Goal: Task Accomplishment & Management: Use online tool/utility

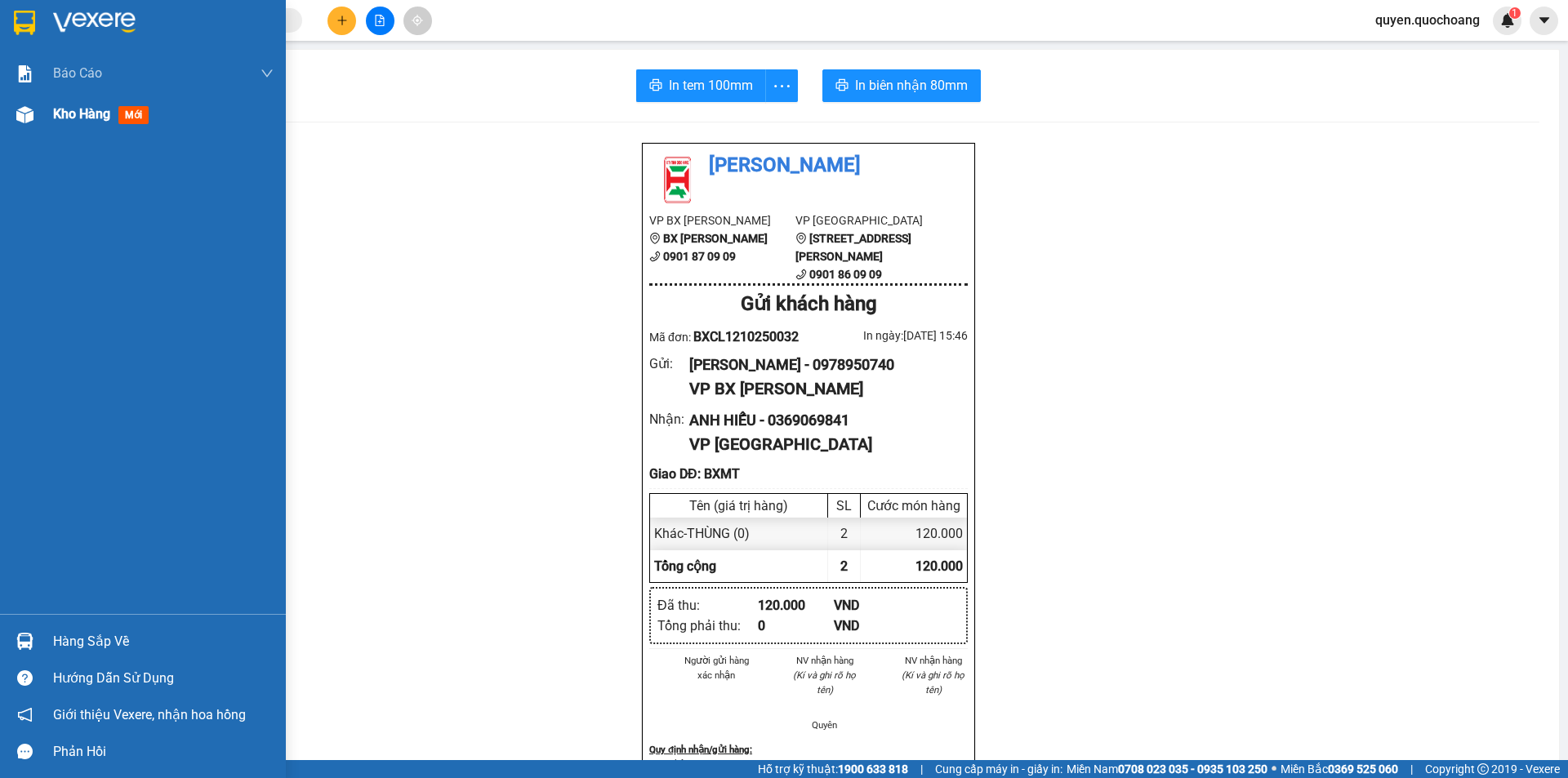
click at [82, 121] on span "Kho hàng" at bounding box center [82, 114] width 57 height 16
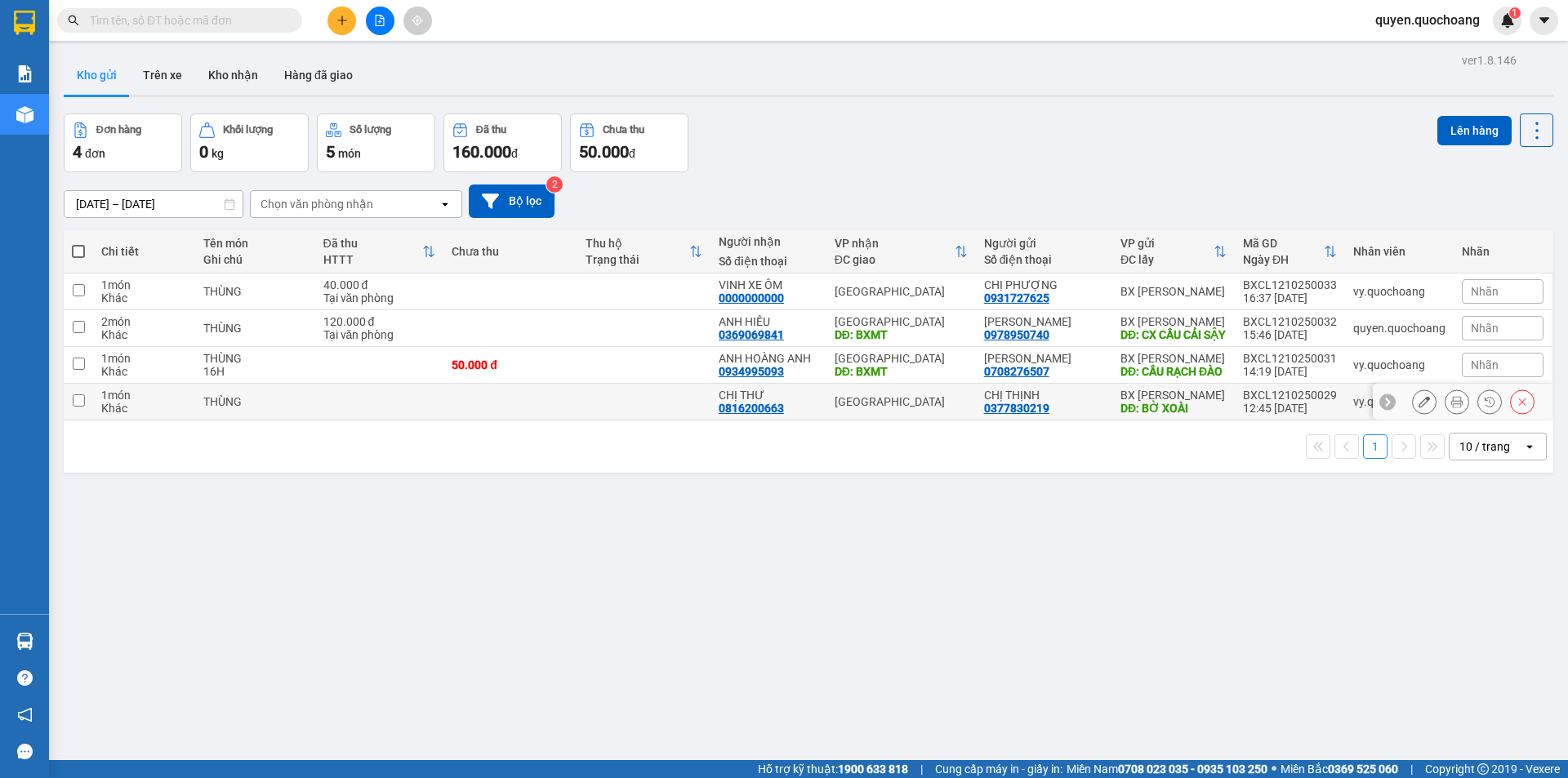
click at [533, 421] on td at bounding box center [510, 401] width 133 height 36
checkbox input "true"
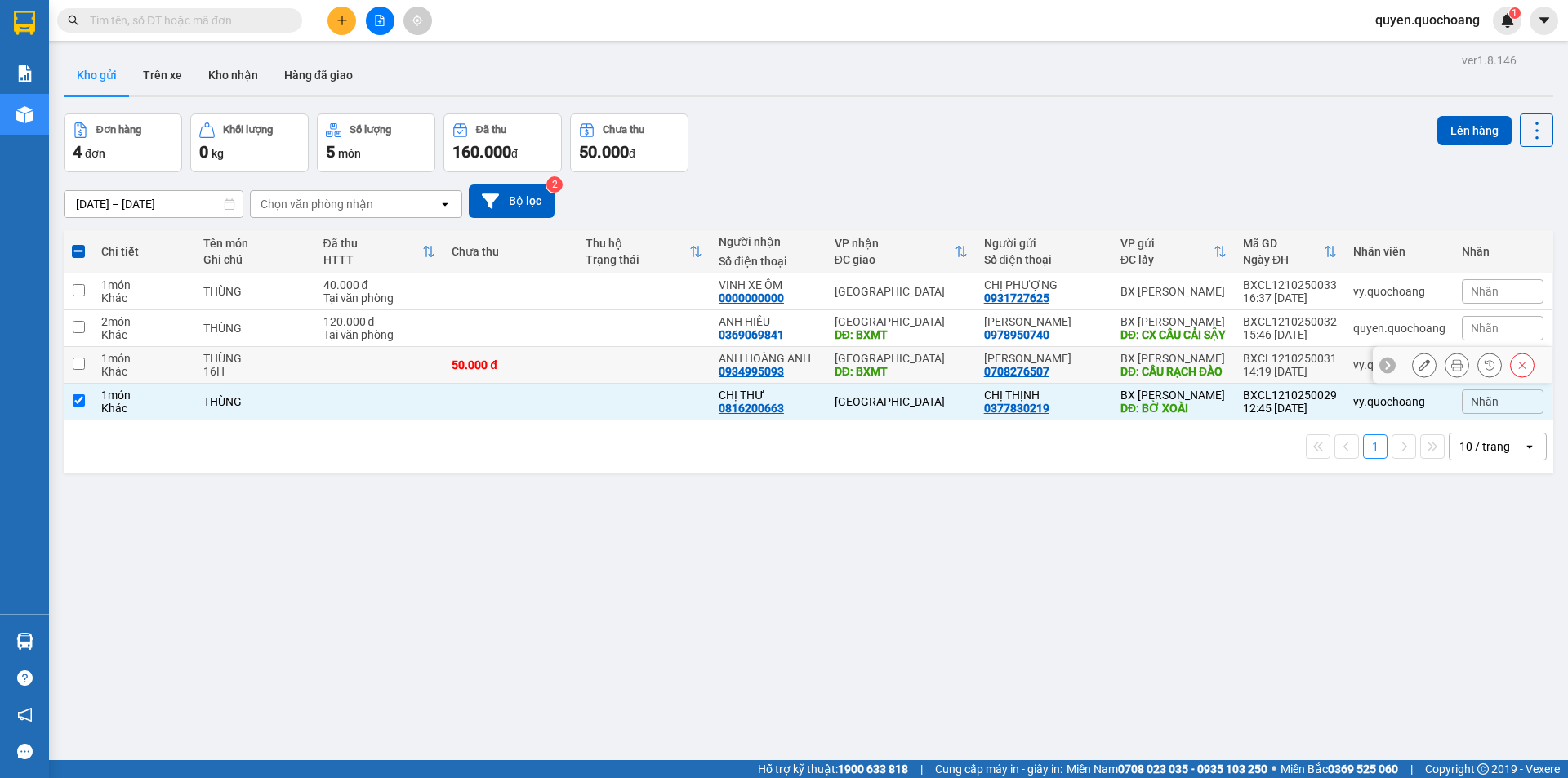
click at [592, 384] on td at bounding box center [644, 365] width 133 height 36
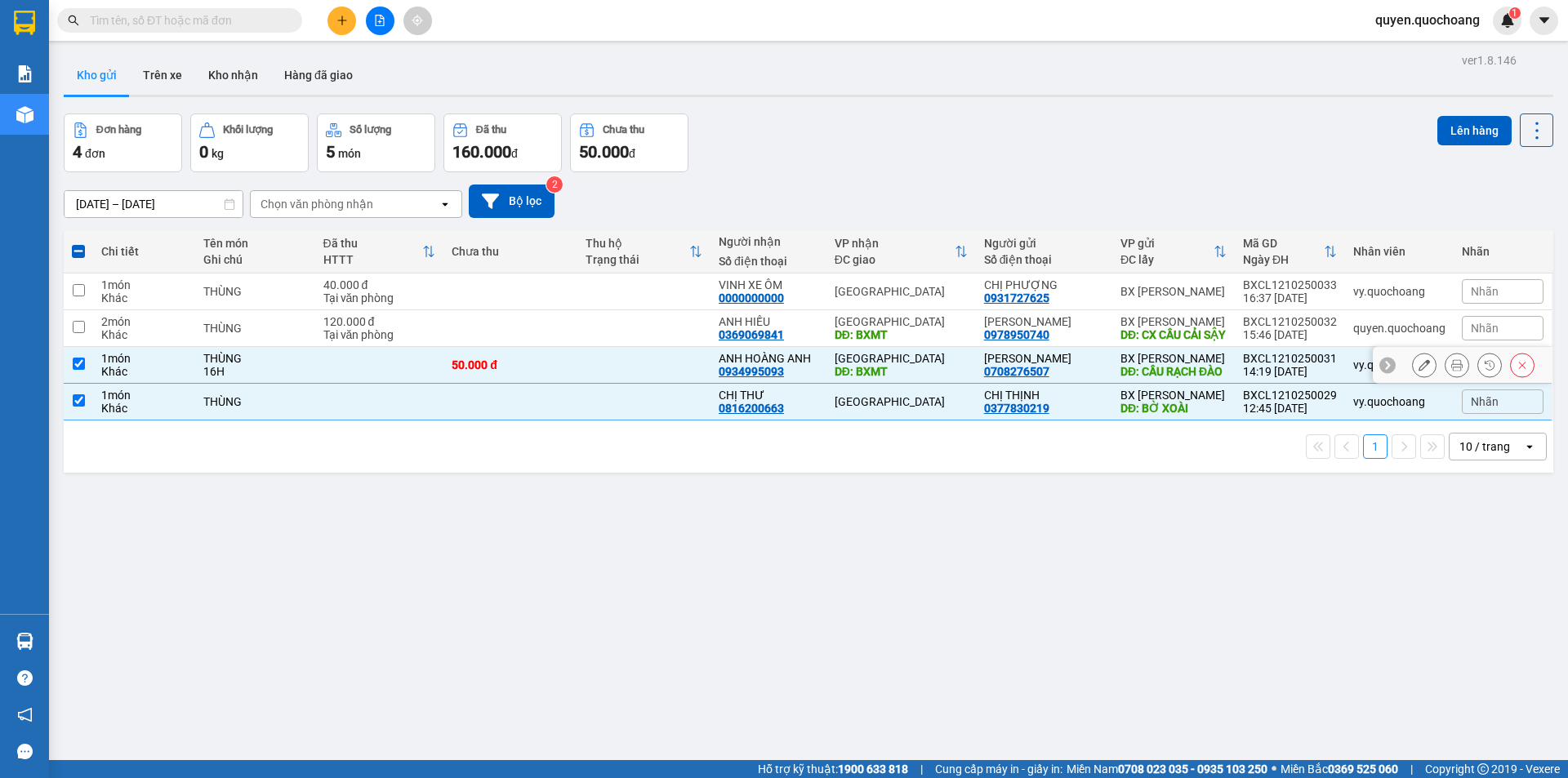
click at [591, 382] on td at bounding box center [644, 365] width 133 height 36
checkbox input "false"
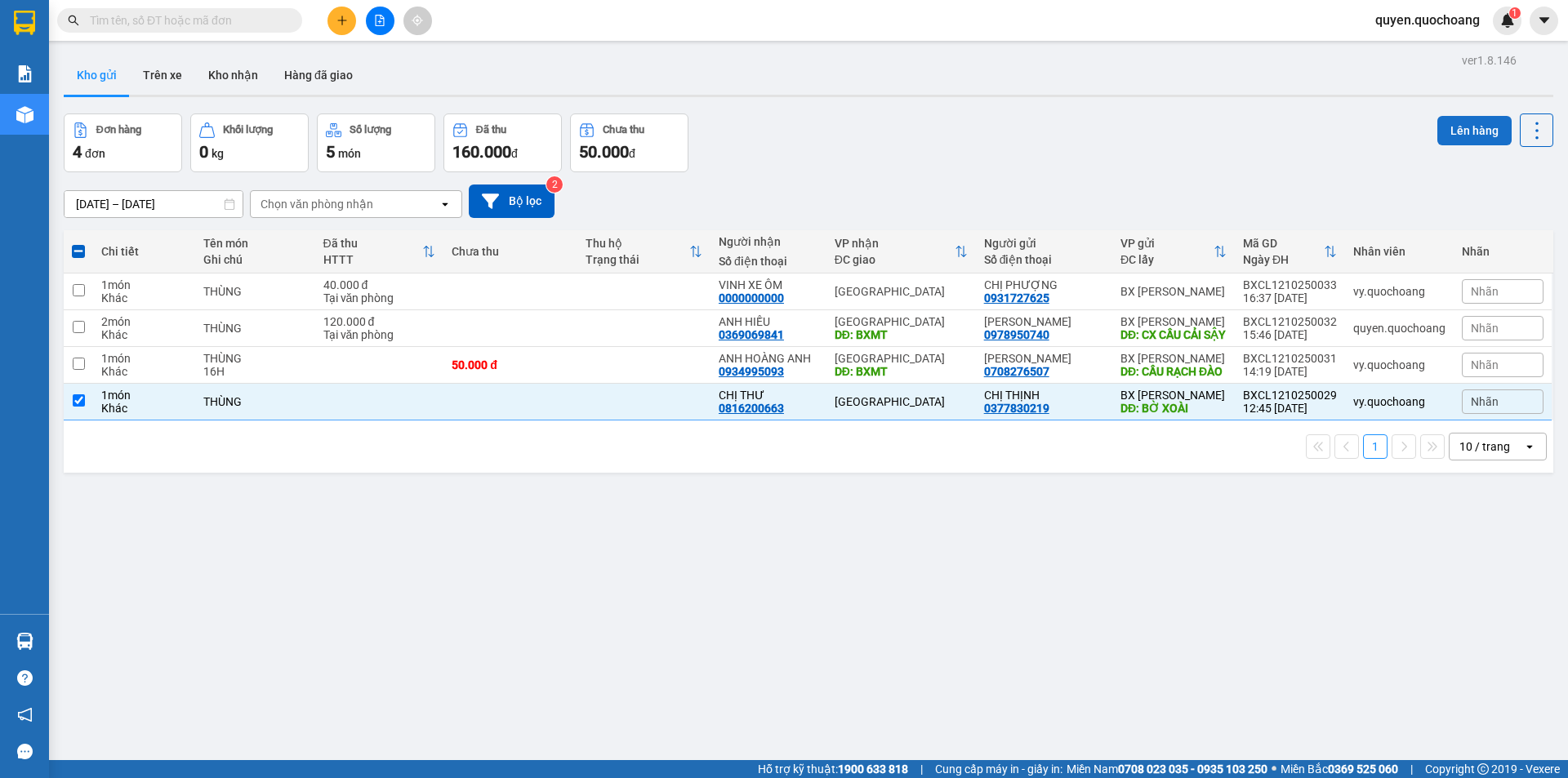
click at [1451, 141] on button "Lên hàng" at bounding box center [1474, 131] width 74 height 30
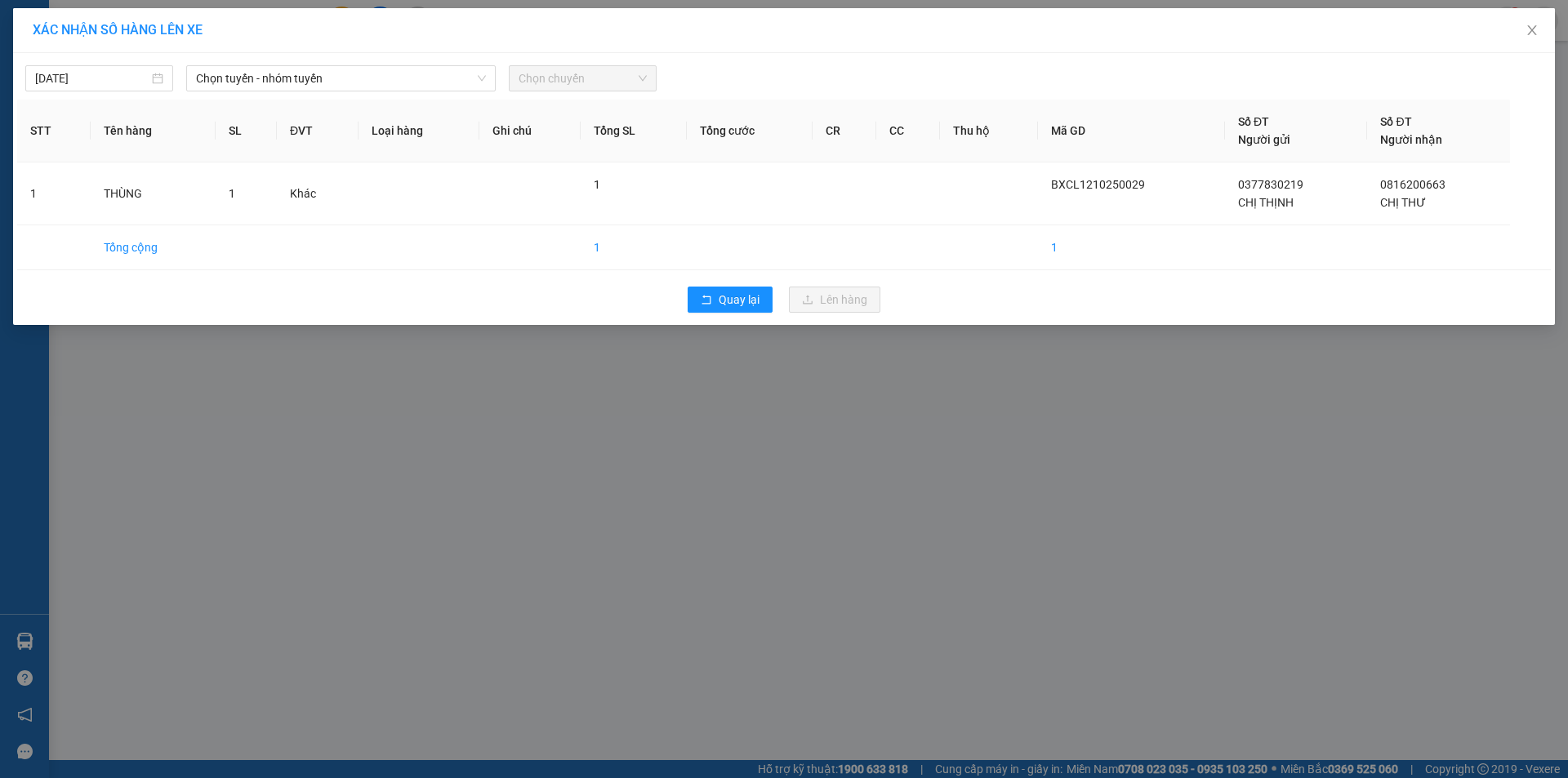
click at [435, 93] on div "12/10/2025 Chọn tuyến - nhóm tuyến Chọn chuyến STT Tên hàng SL ĐVT Loại hàng Gh…" at bounding box center [784, 189] width 1542 height 272
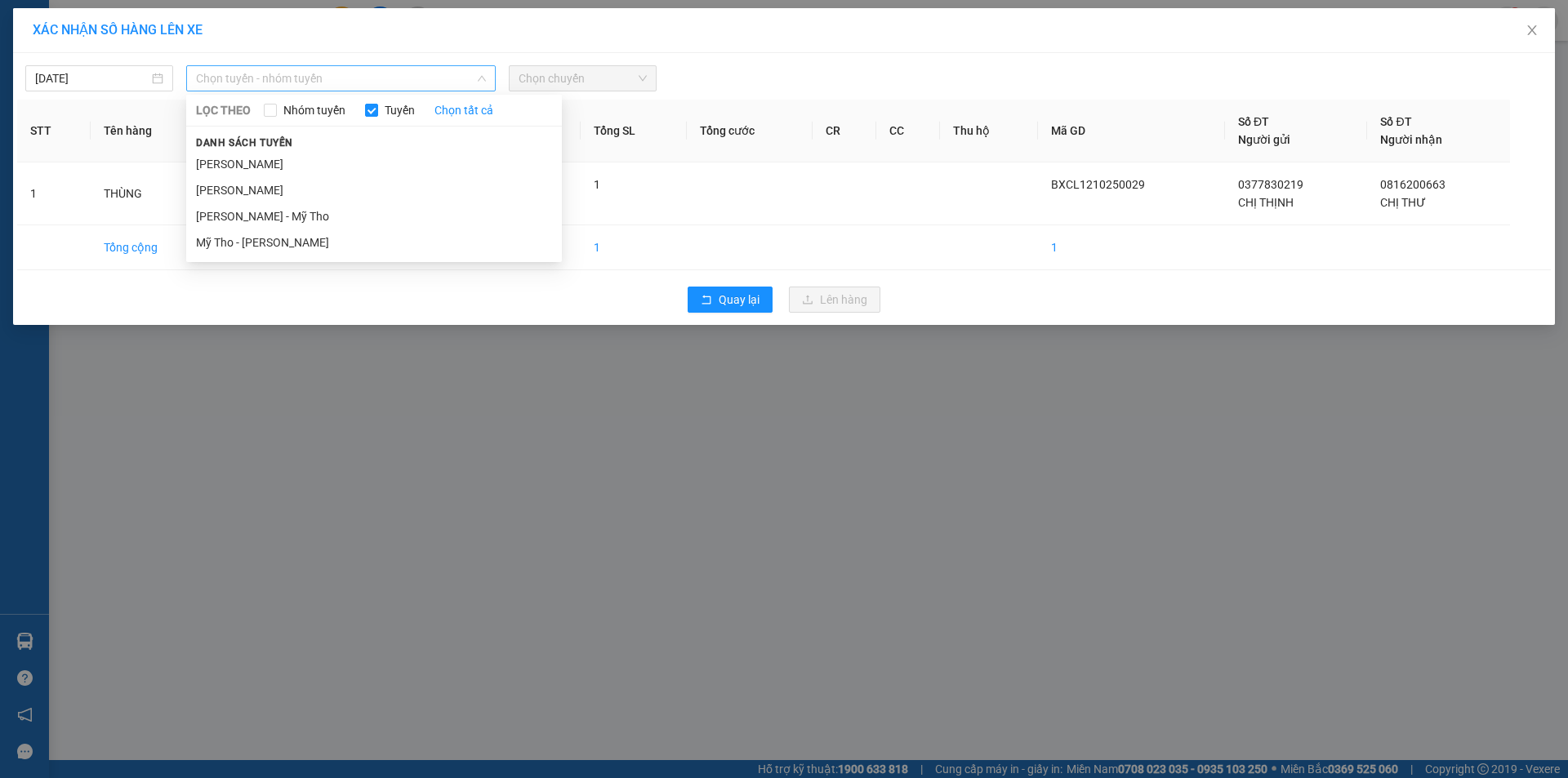
click at [441, 73] on span "Chọn tuyến - nhóm tuyến" at bounding box center [341, 78] width 290 height 25
click at [401, 164] on li "[PERSON_NAME]" at bounding box center [374, 164] width 376 height 27
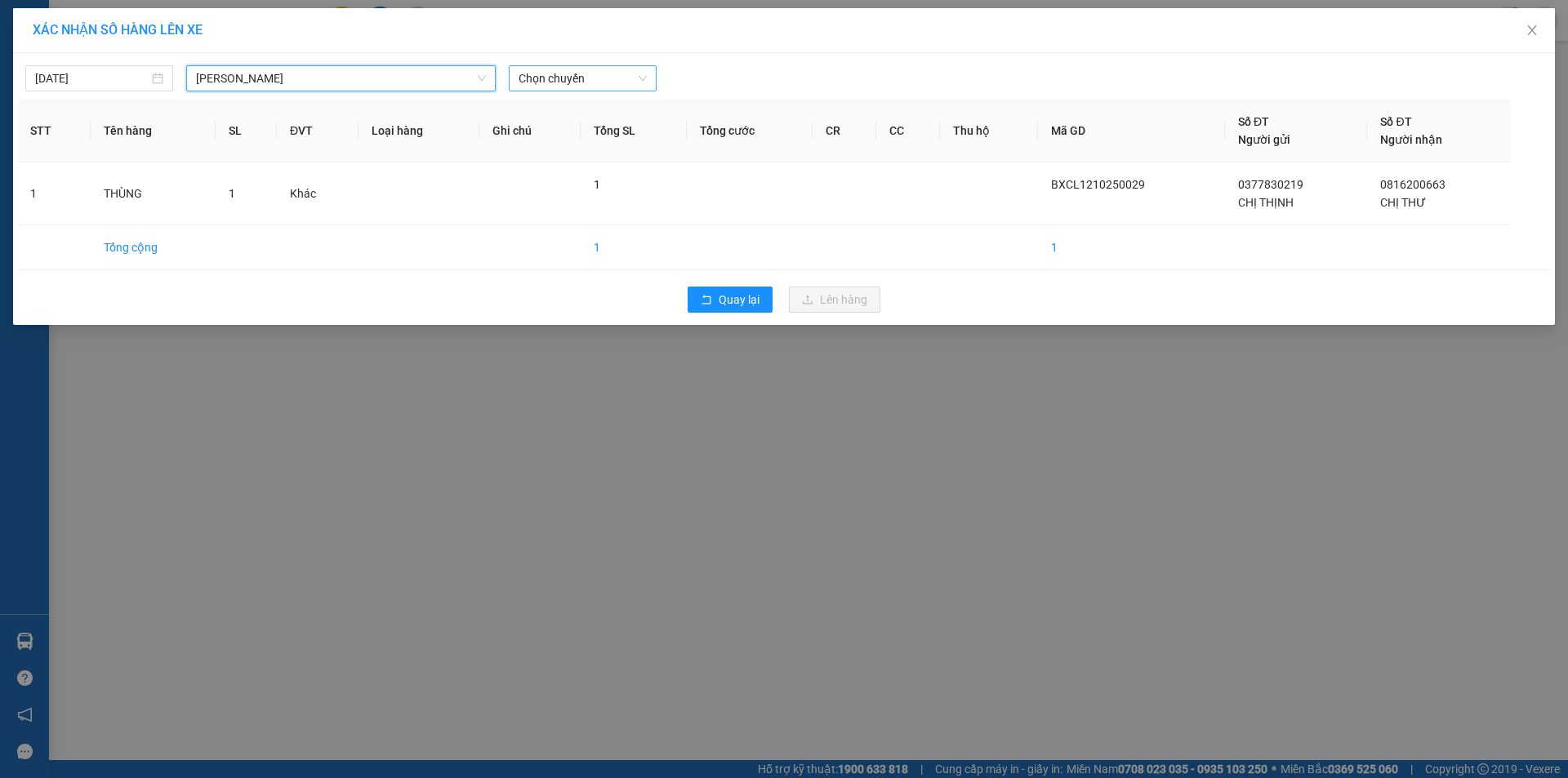
click at [619, 83] on span "Chọn chuyến" at bounding box center [583, 78] width 128 height 25
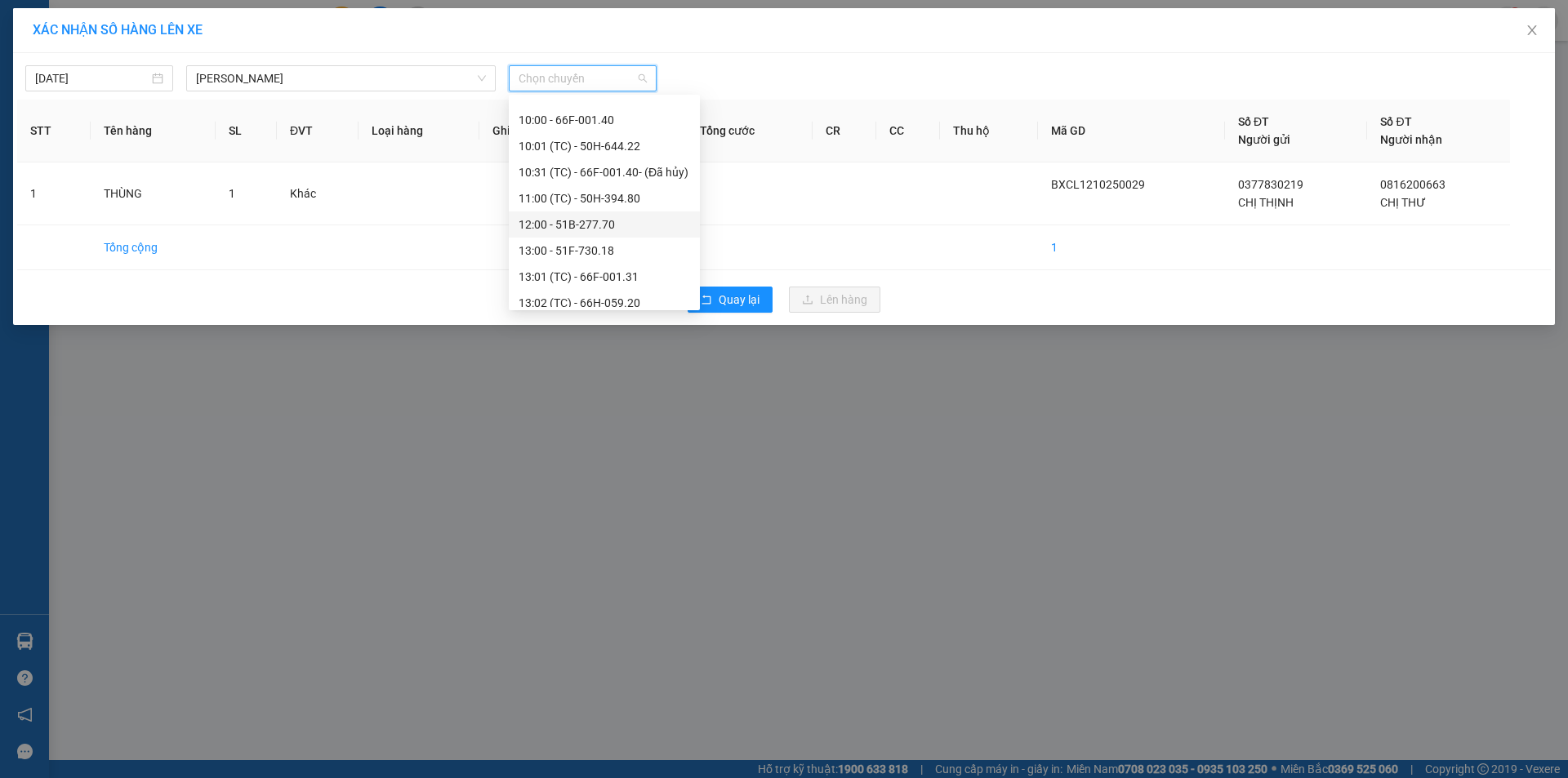
scroll to position [408, 0]
click at [555, 244] on div "13:00 - 51F-730.18" at bounding box center [605, 251] width 172 height 18
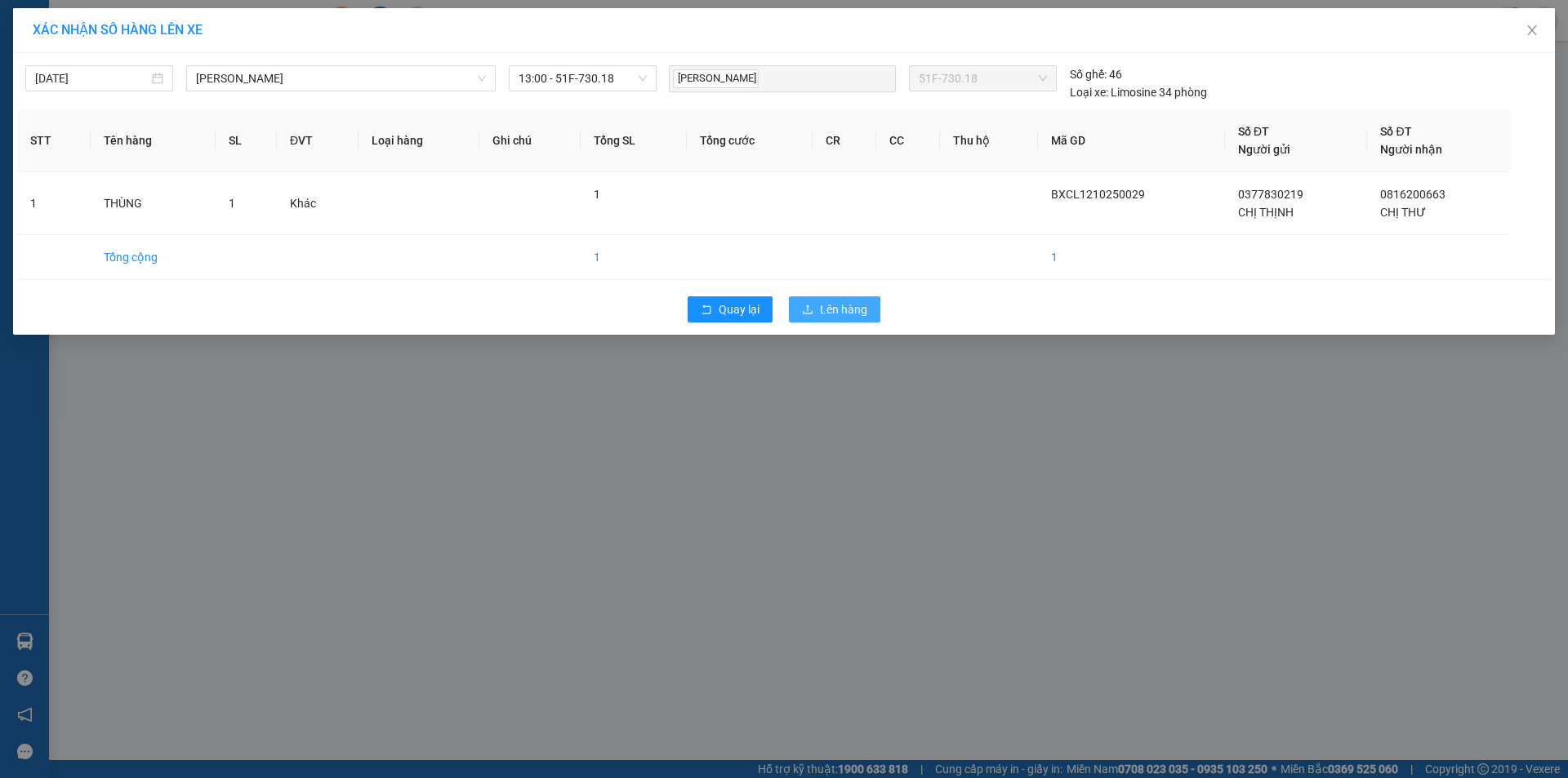
click at [859, 312] on span "Lên hàng" at bounding box center [844, 310] width 47 height 18
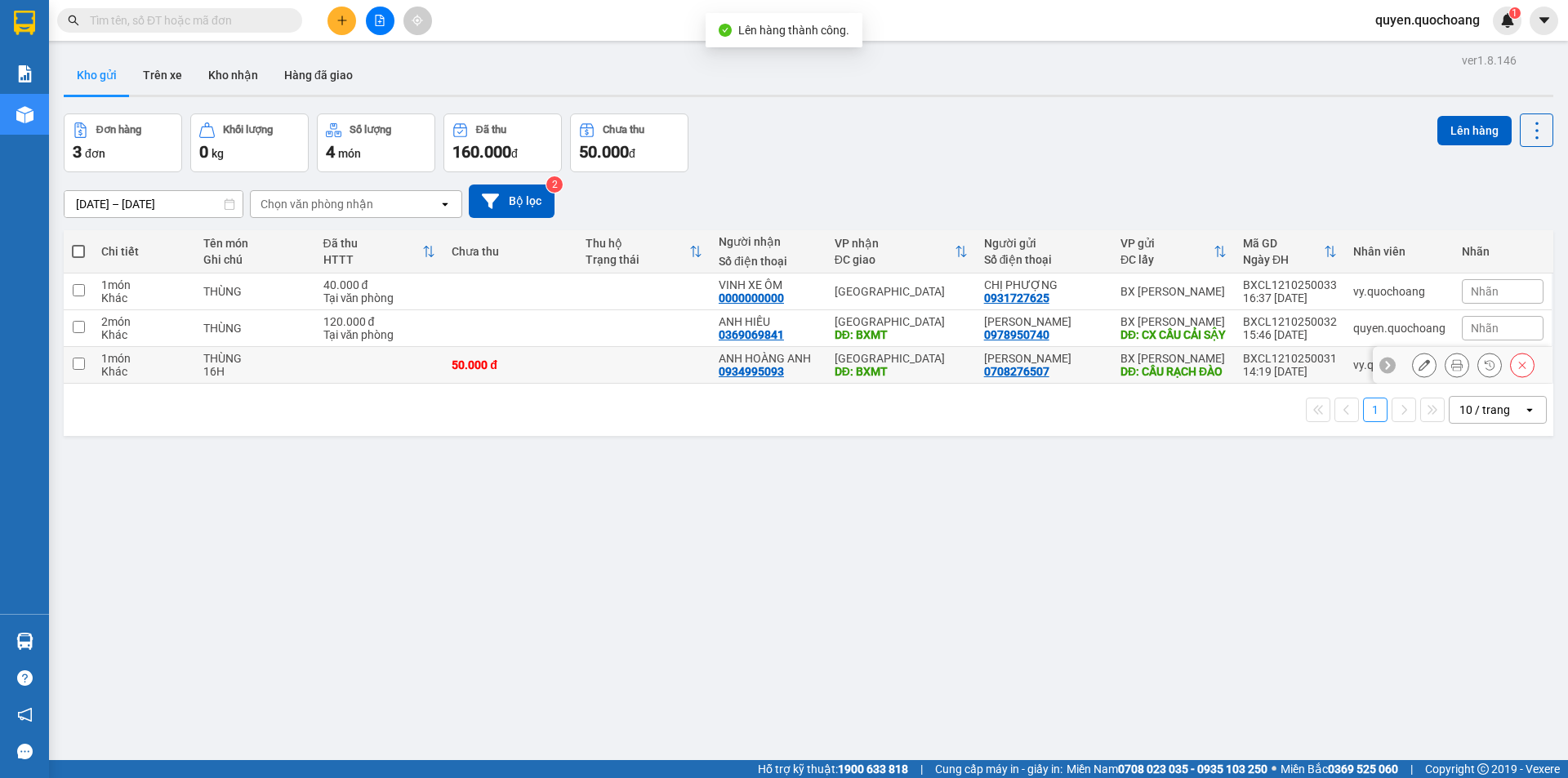
click at [938, 379] on div "DĐ: BXMT" at bounding box center [901, 371] width 133 height 13
checkbox input "true"
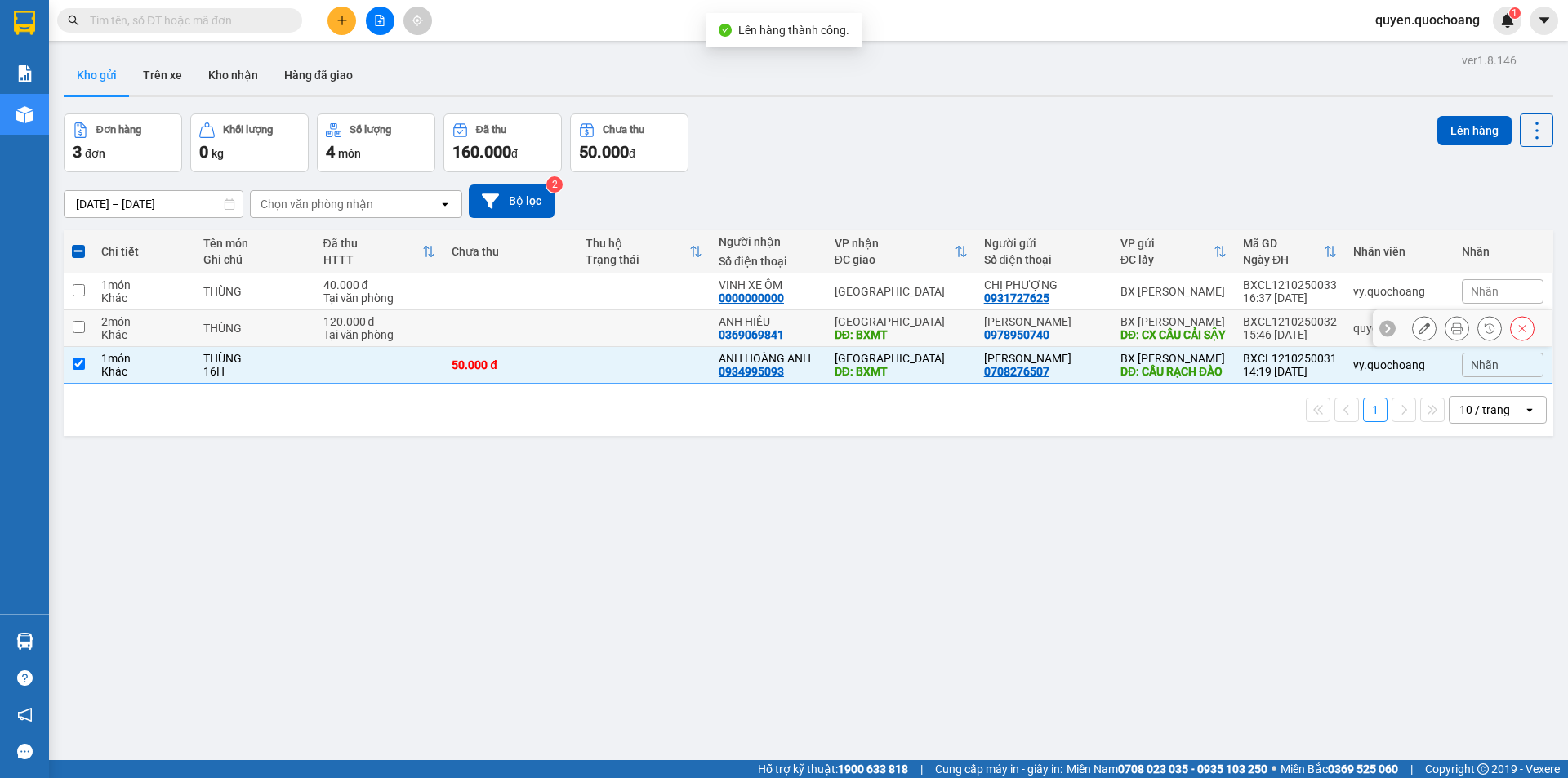
click at [938, 341] on div "DĐ: BXMT" at bounding box center [901, 334] width 133 height 13
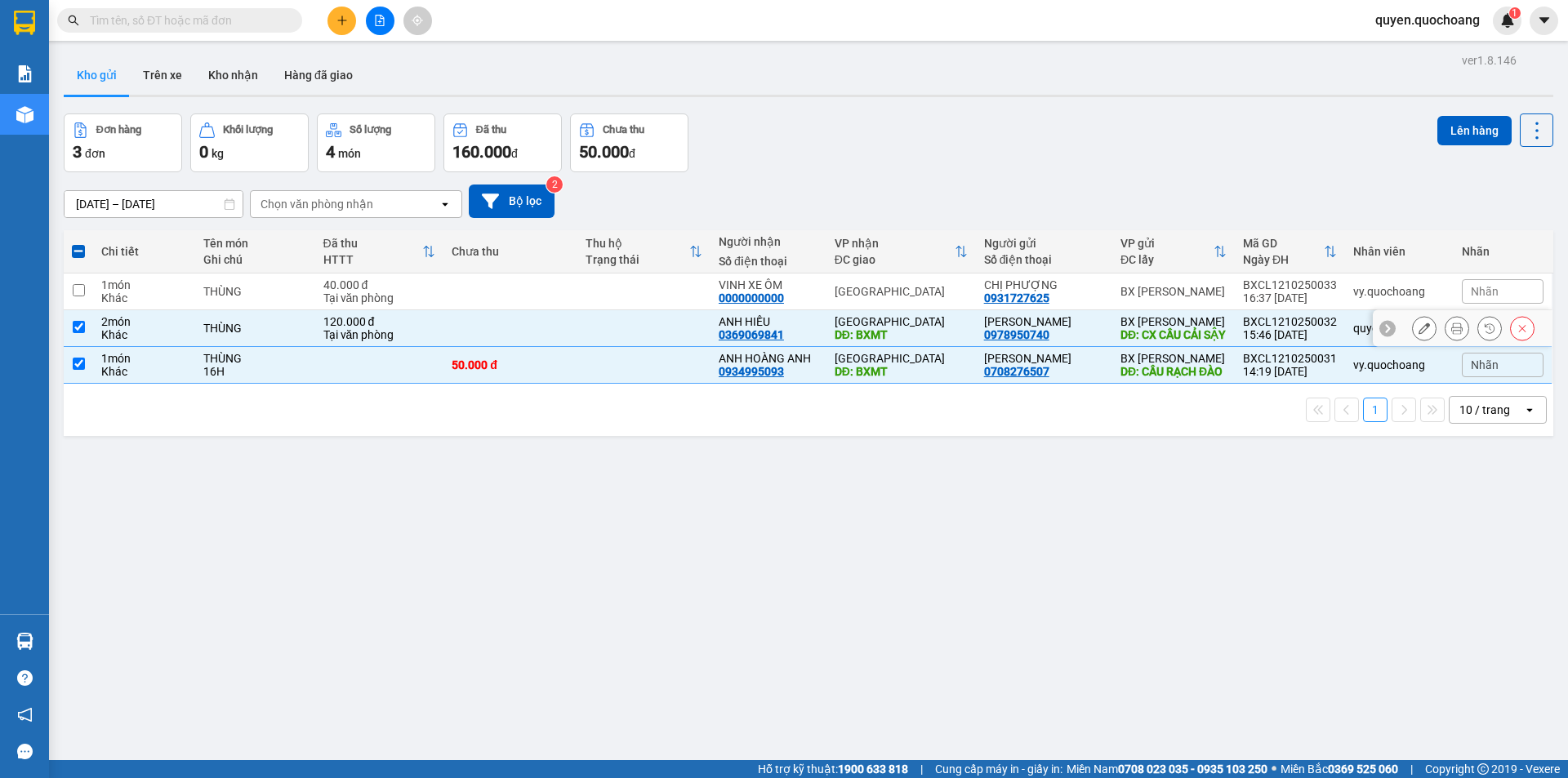
click at [938, 341] on div "DĐ: BXMT" at bounding box center [901, 334] width 133 height 13
checkbox input "false"
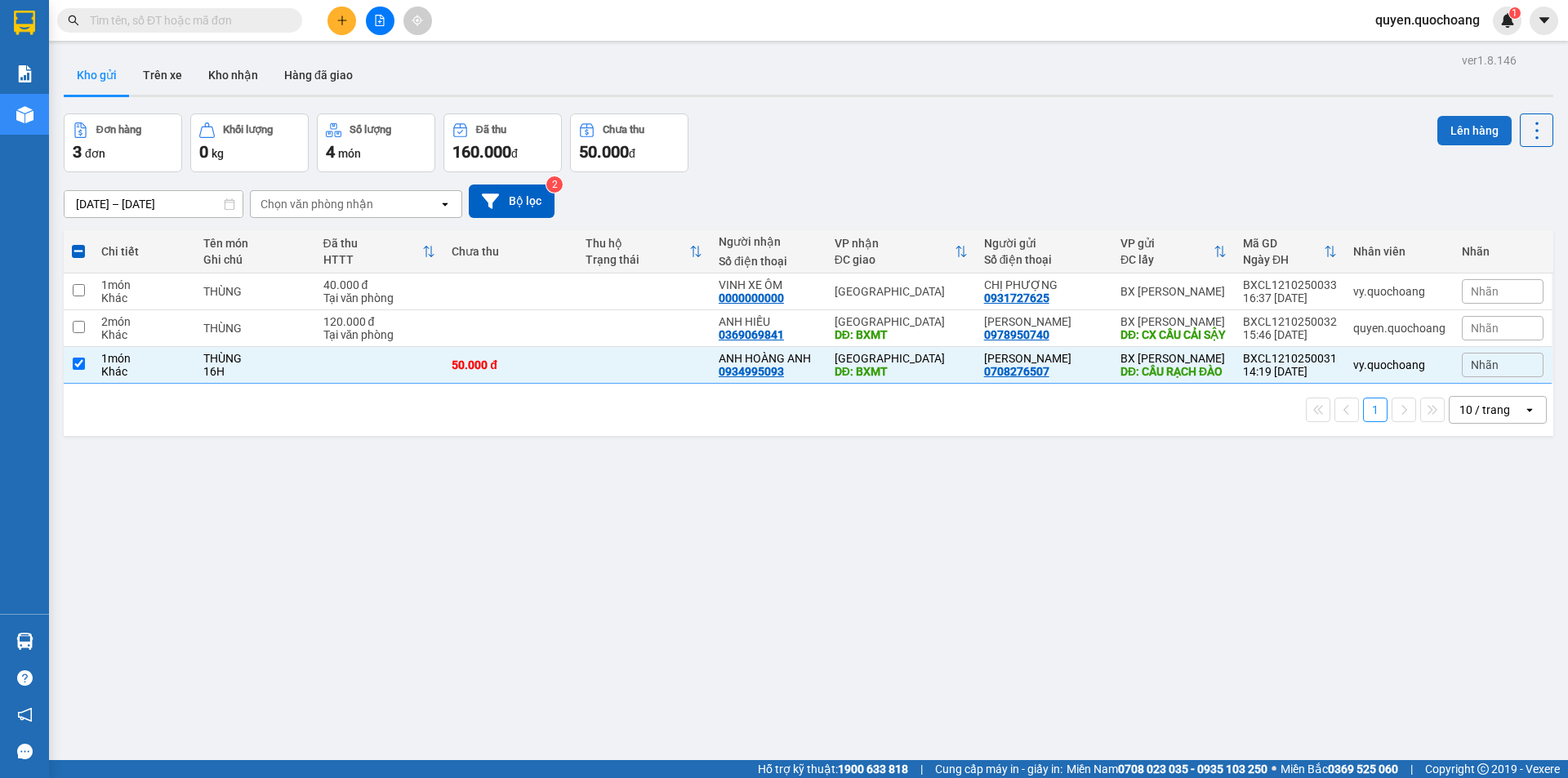
click at [1462, 121] on button "Lên hàng" at bounding box center [1474, 131] width 74 height 30
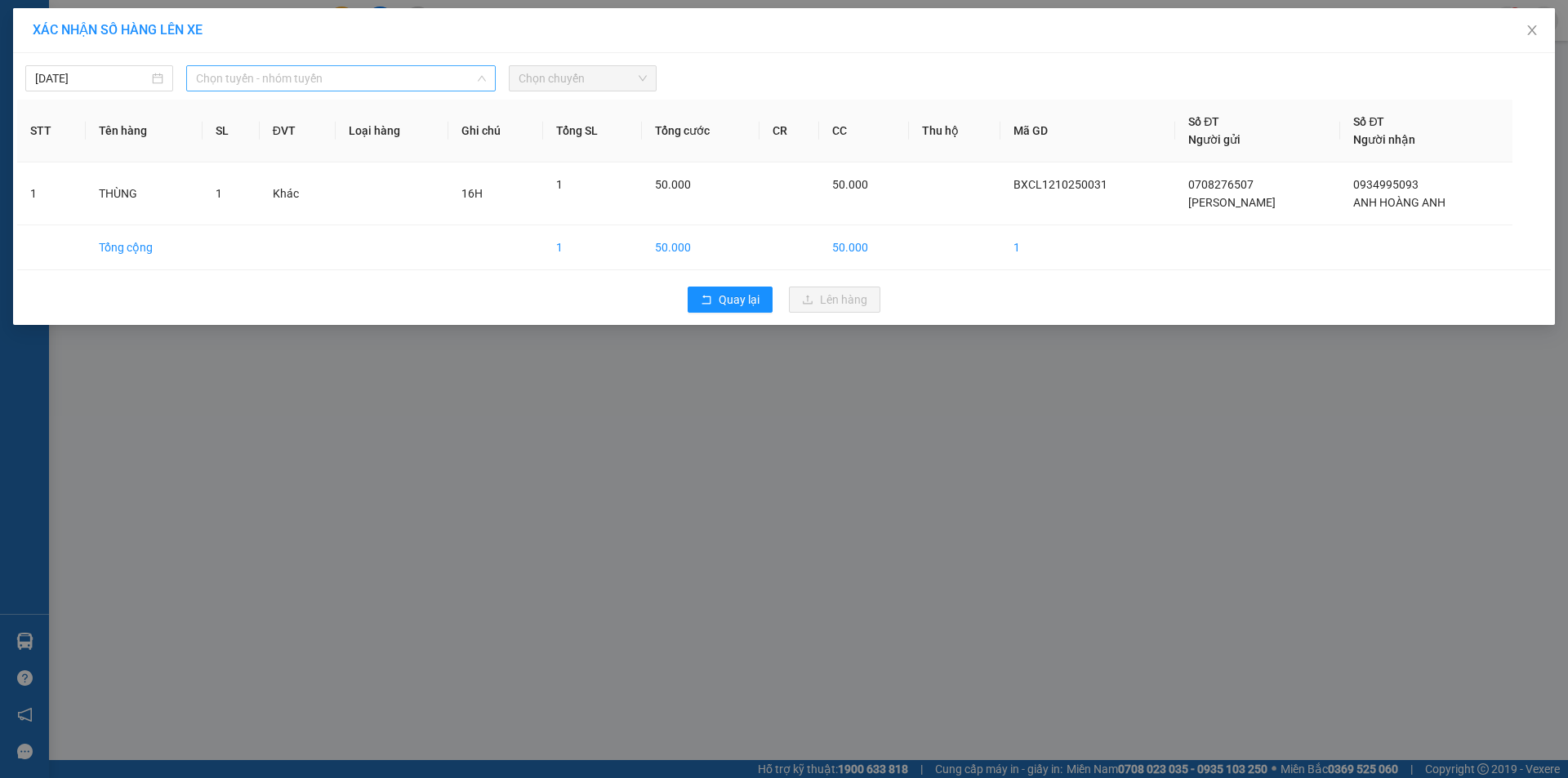
click at [438, 83] on span "Chọn tuyến - nhóm tuyến" at bounding box center [341, 78] width 290 height 25
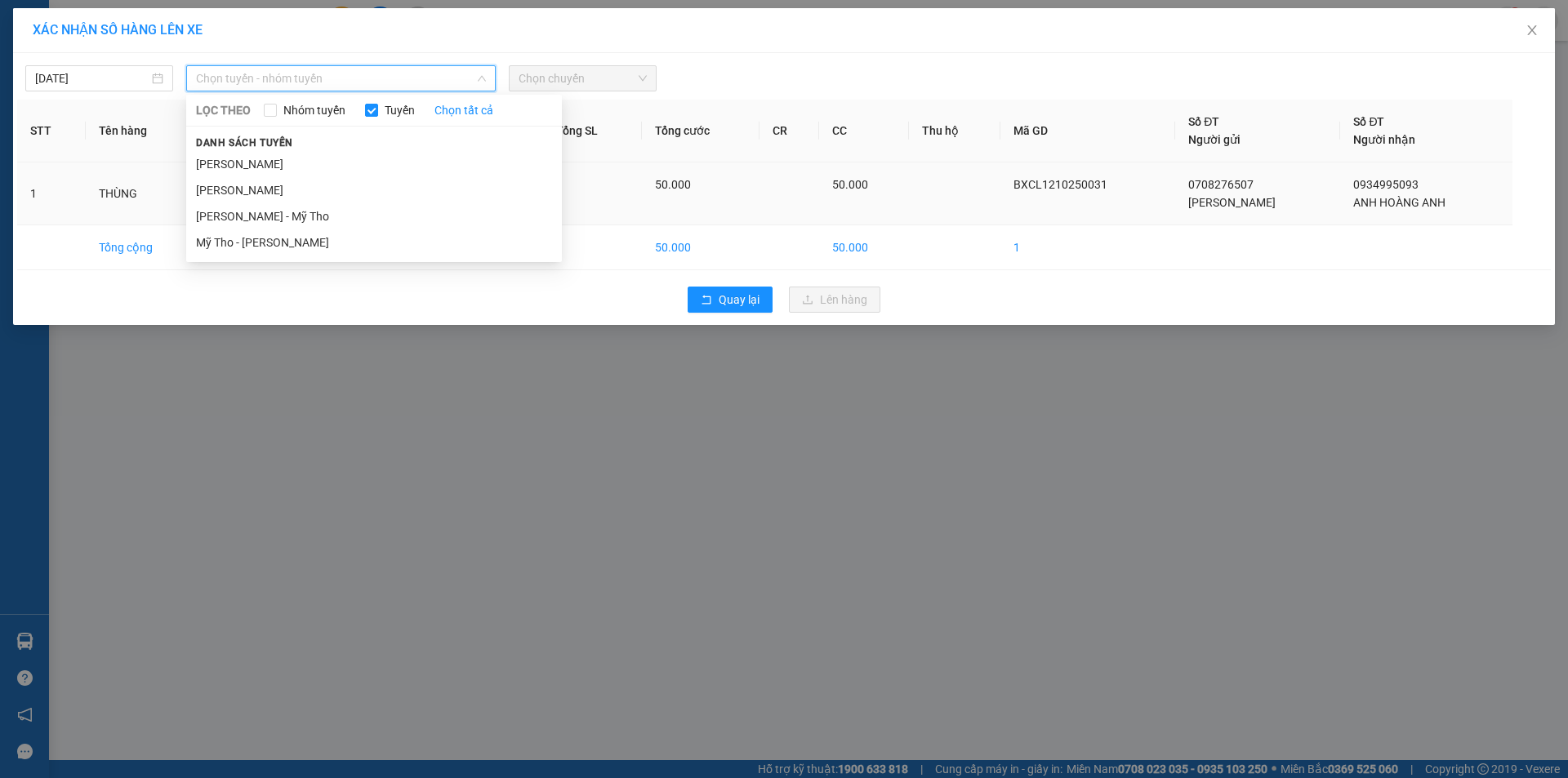
click at [397, 164] on li "[PERSON_NAME]" at bounding box center [374, 164] width 376 height 27
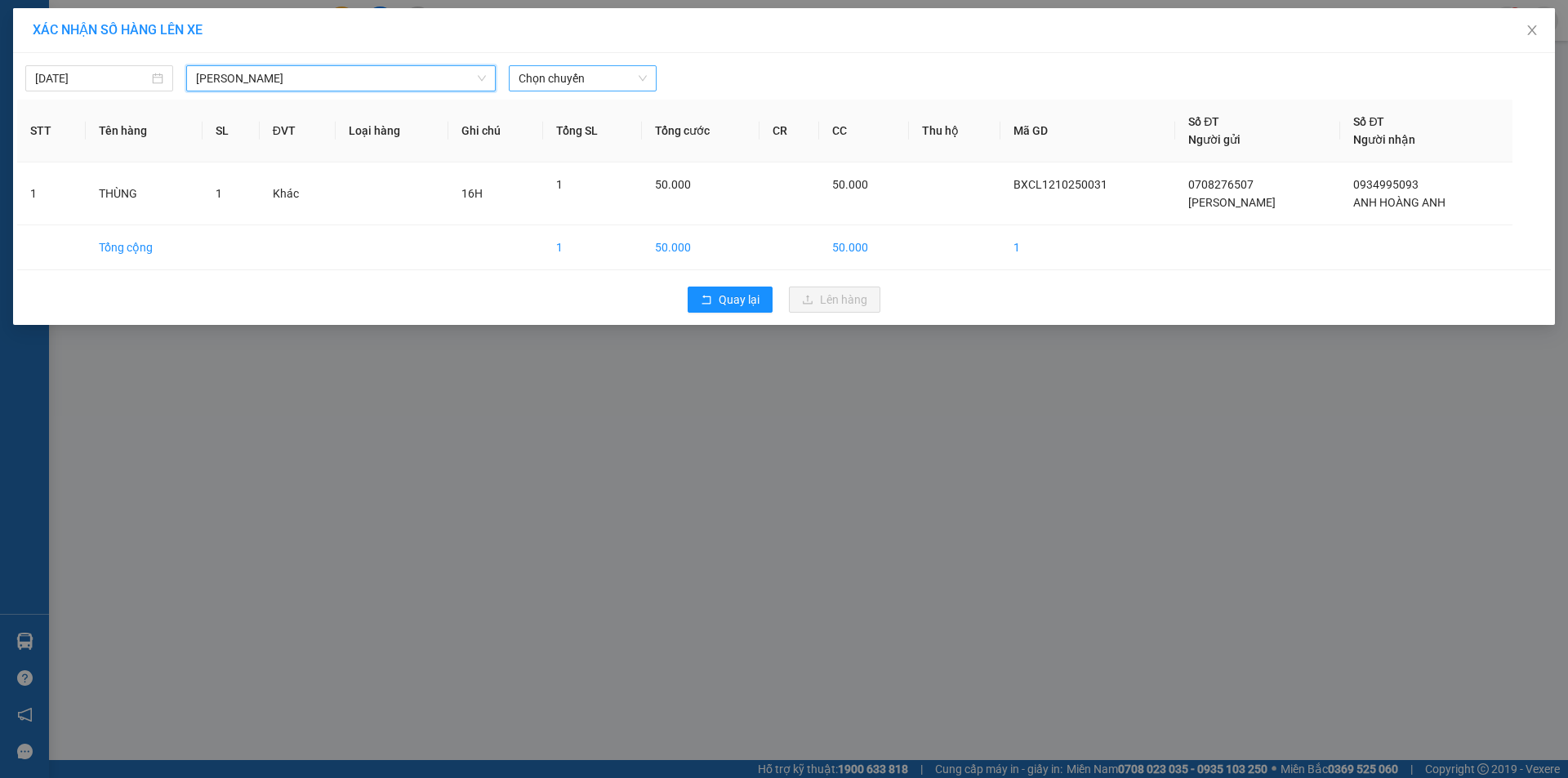
click at [552, 73] on span "Chọn chuyến" at bounding box center [583, 78] width 128 height 25
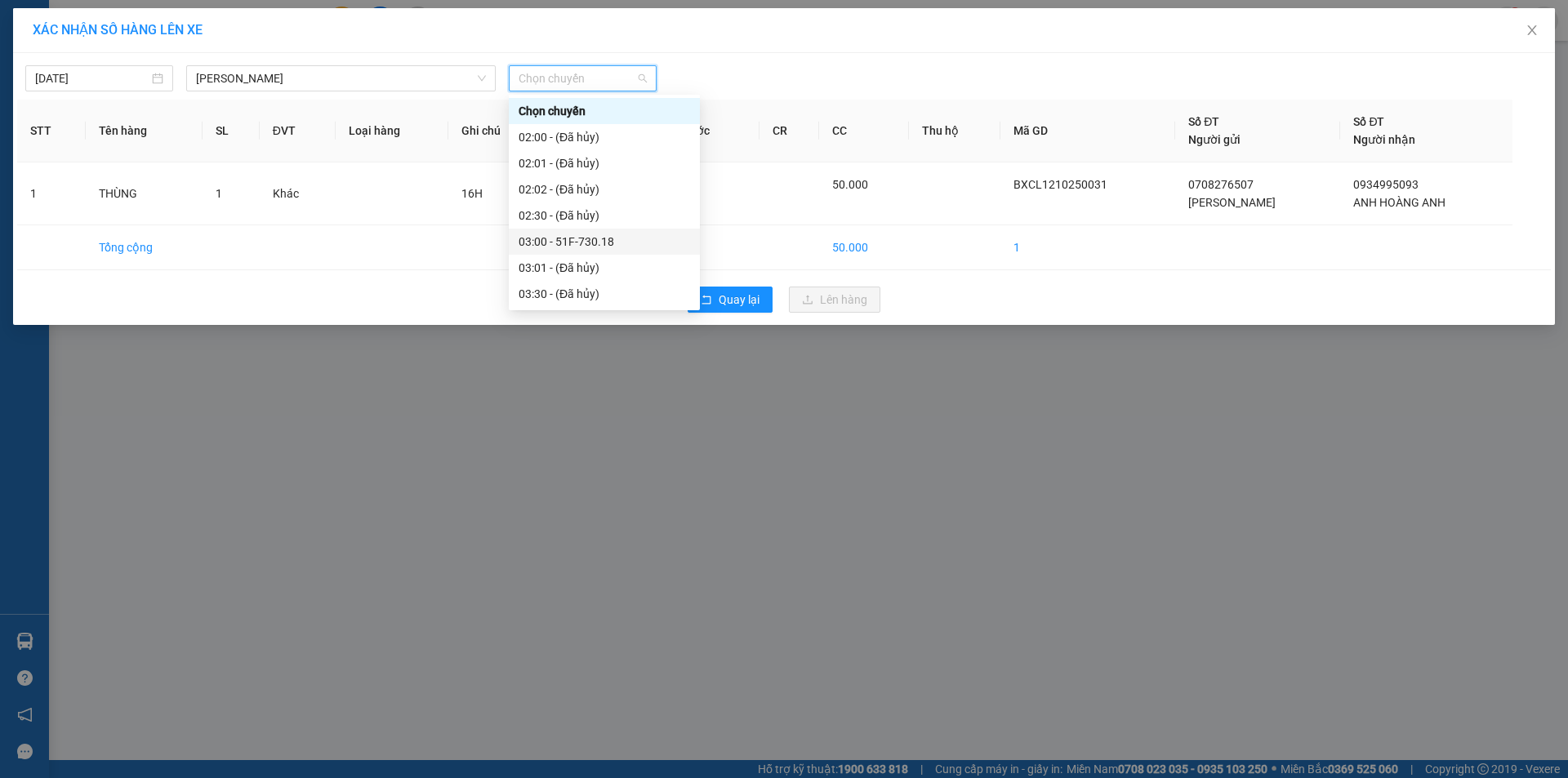
scroll to position [654, 0]
click at [564, 218] on div "15:00 - 50H-545.04" at bounding box center [605, 216] width 172 height 18
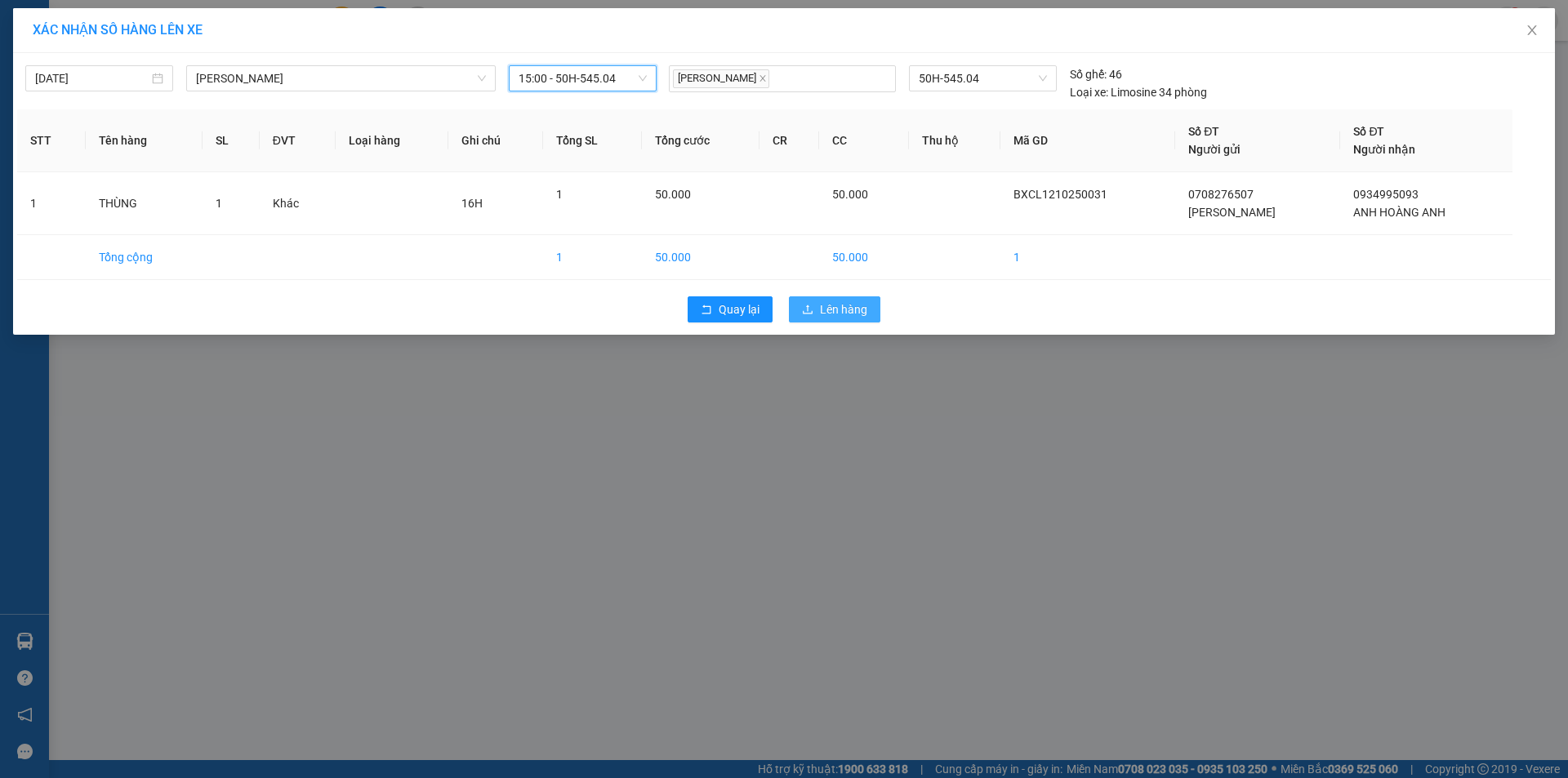
click at [830, 305] on span "Lên hàng" at bounding box center [844, 310] width 47 height 18
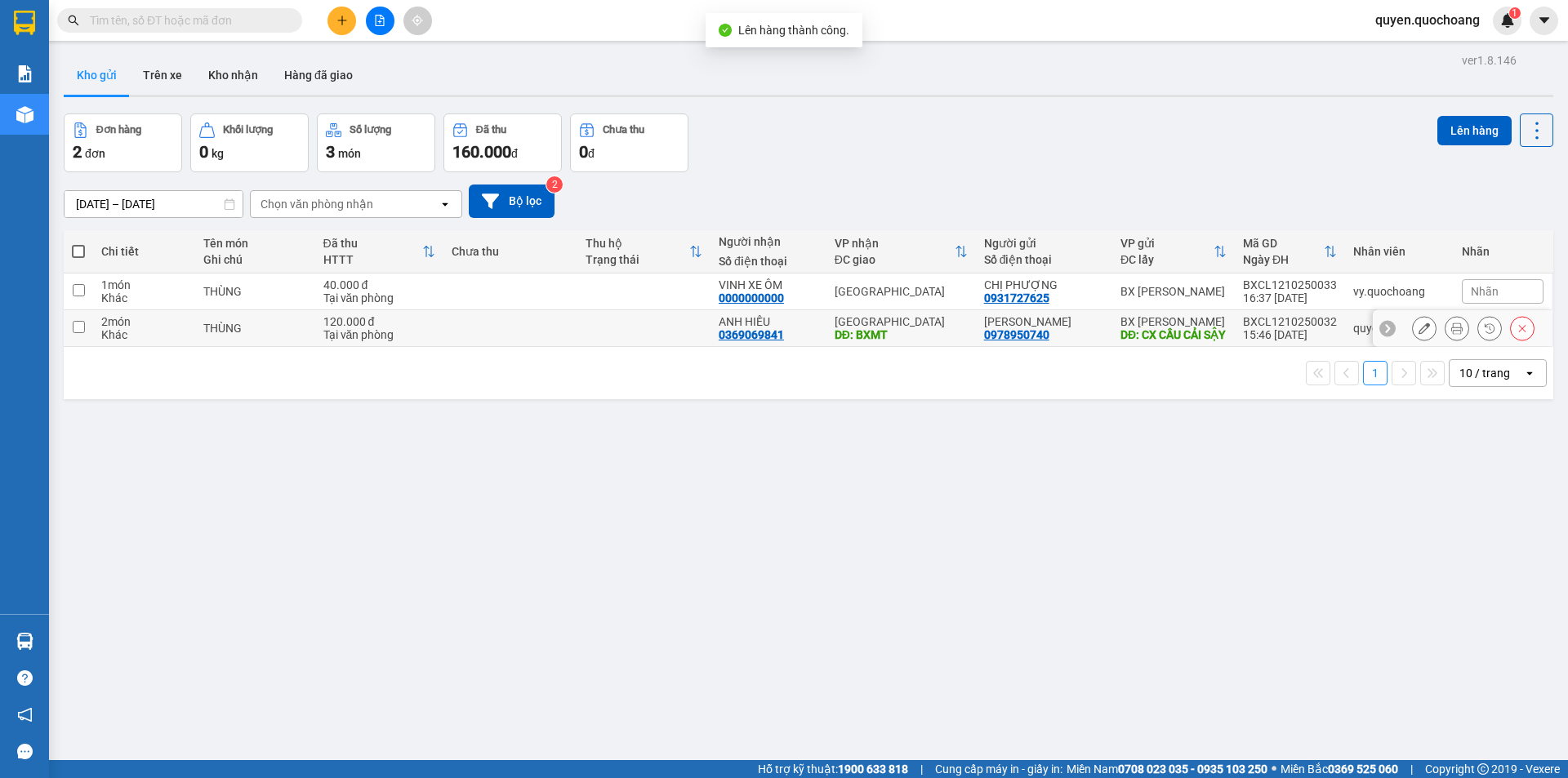
click at [657, 335] on td at bounding box center [644, 328] width 133 height 36
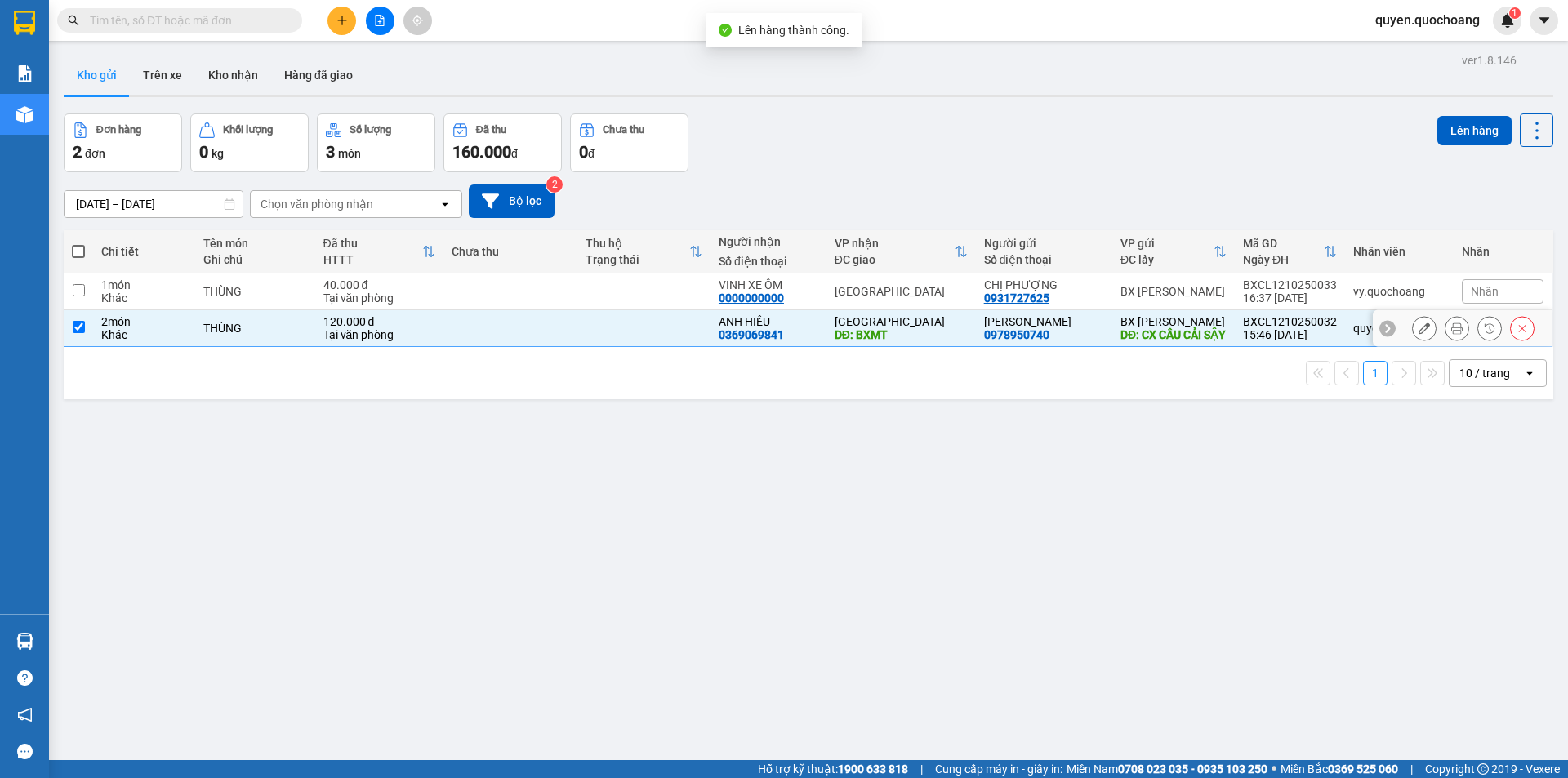
checkbox input "true"
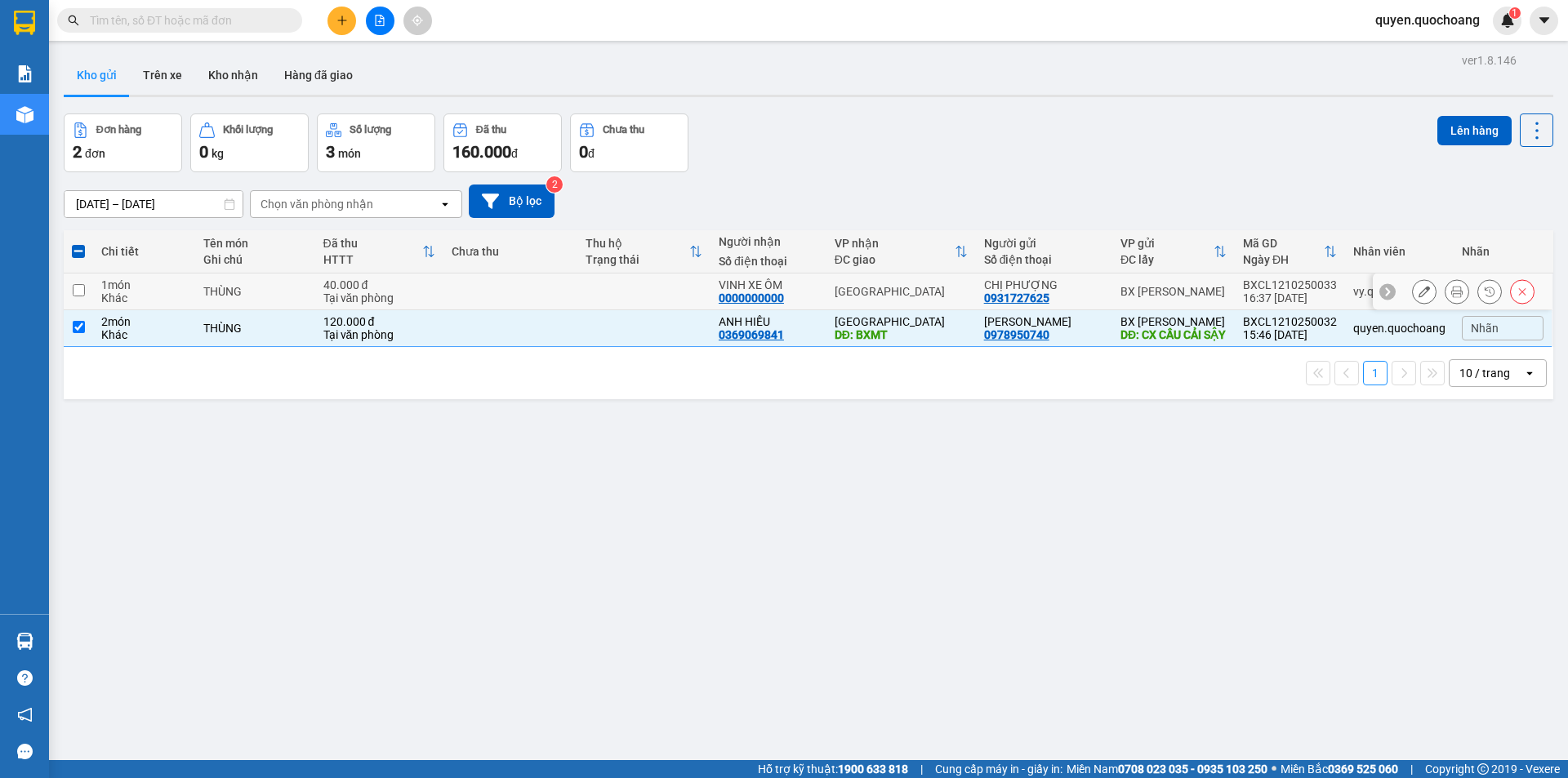
click at [677, 299] on td at bounding box center [644, 292] width 133 height 36
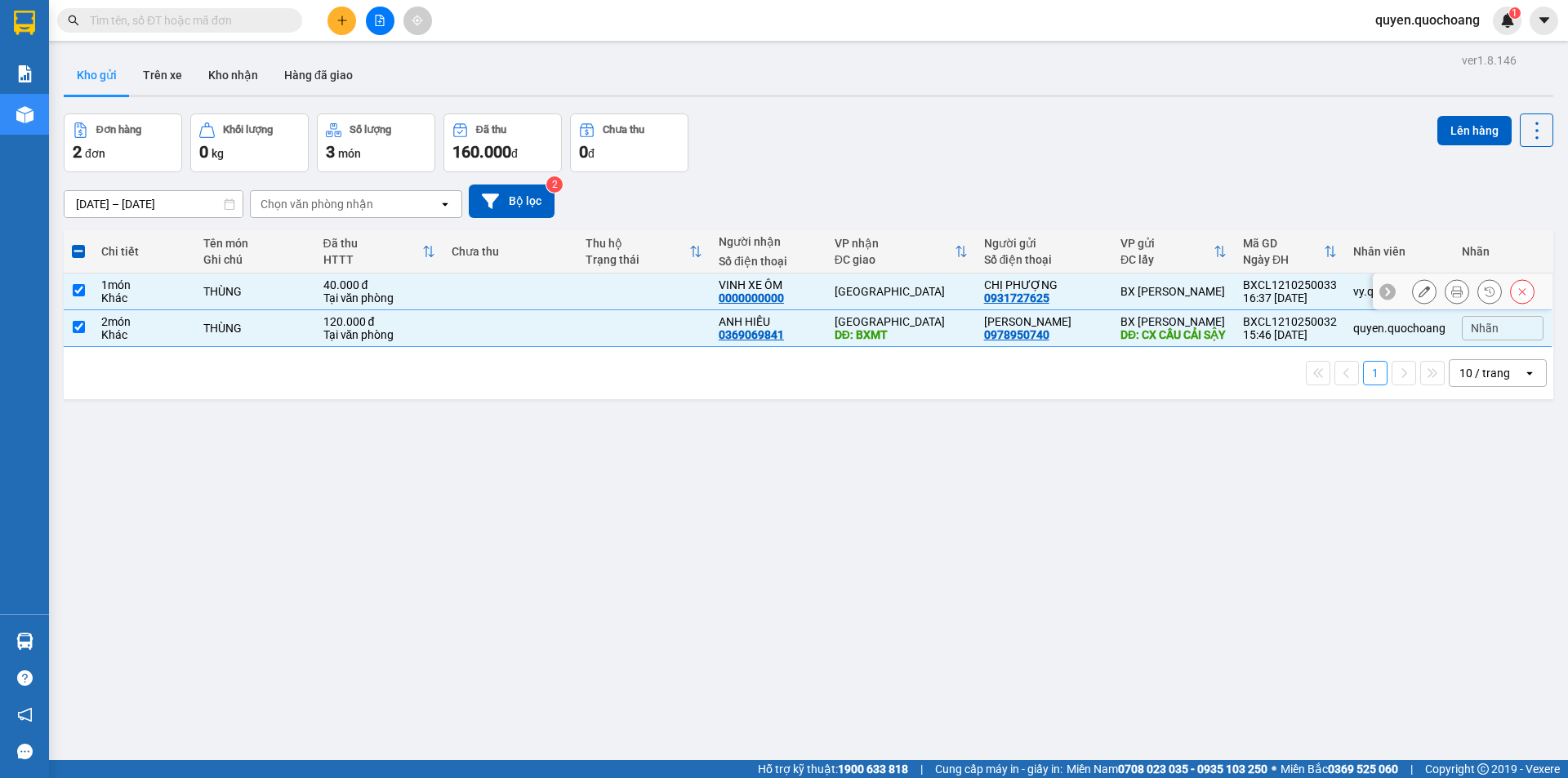
click at [816, 284] on div "VINH XE ÔM" at bounding box center [768, 284] width 100 height 13
checkbox input "false"
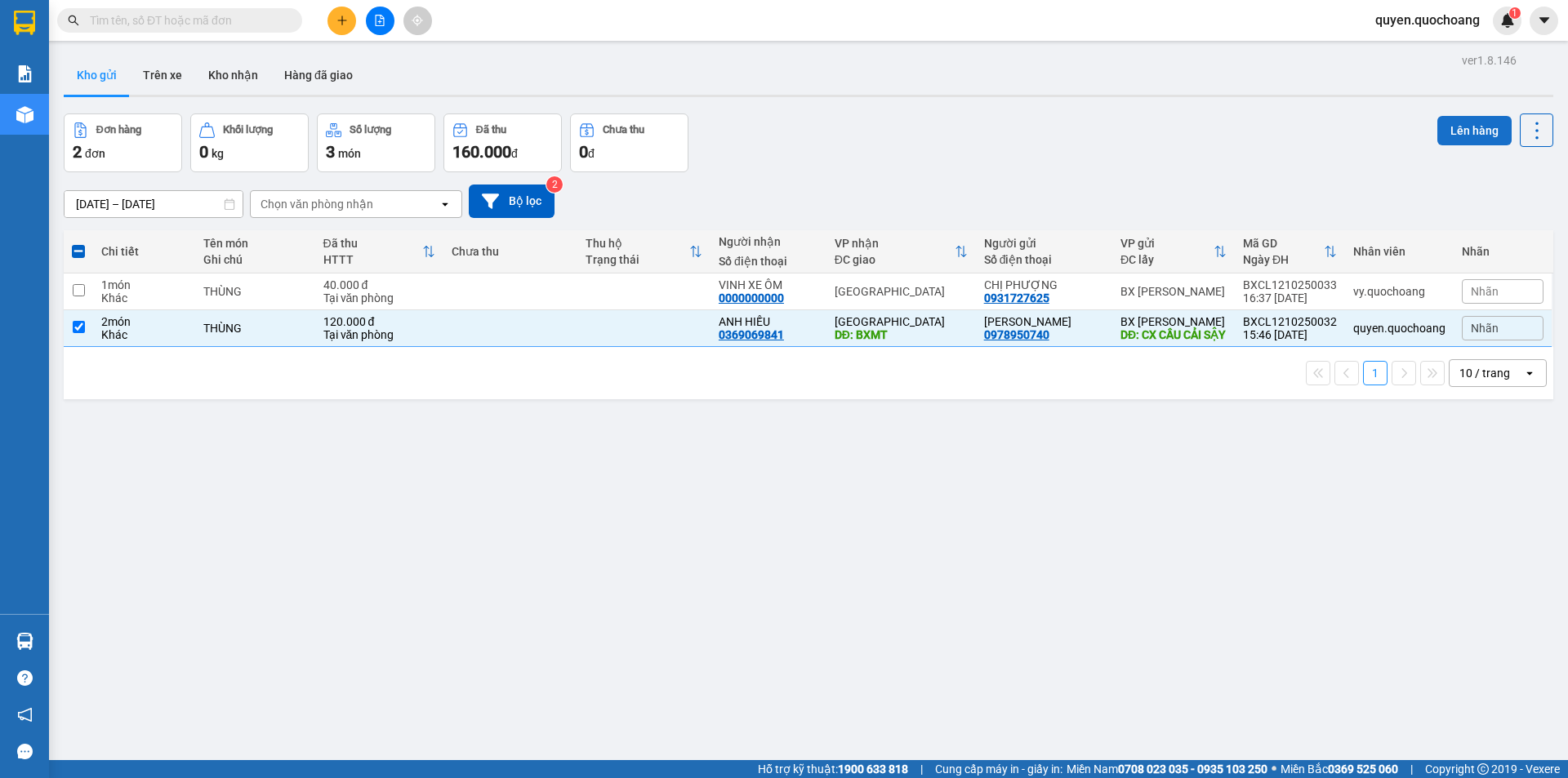
click at [1451, 122] on button "Lên hàng" at bounding box center [1474, 131] width 74 height 30
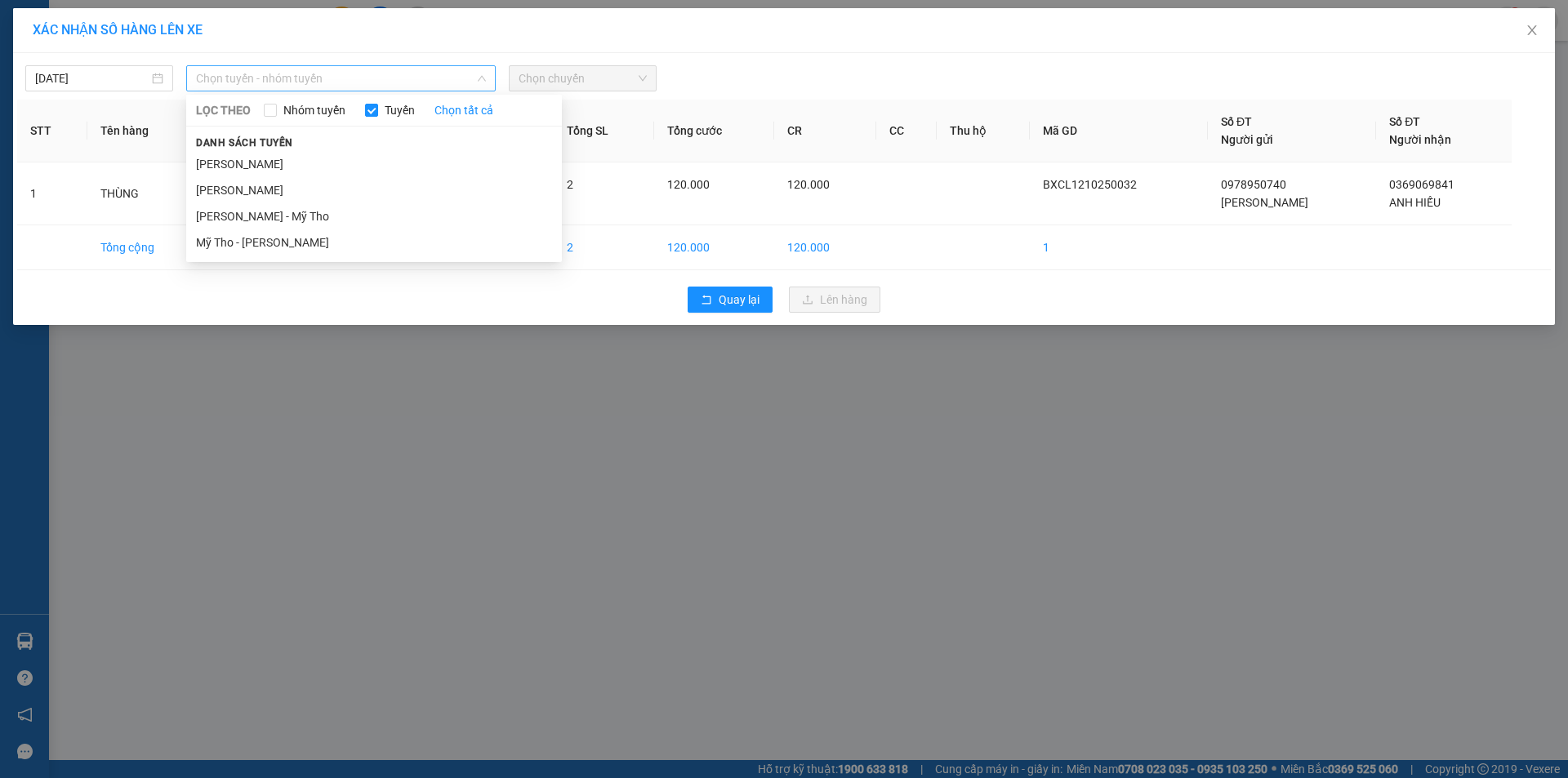
click at [445, 83] on span "Chọn tuyến - nhóm tuyến" at bounding box center [341, 78] width 290 height 25
click at [400, 162] on li "[PERSON_NAME]" at bounding box center [374, 164] width 376 height 27
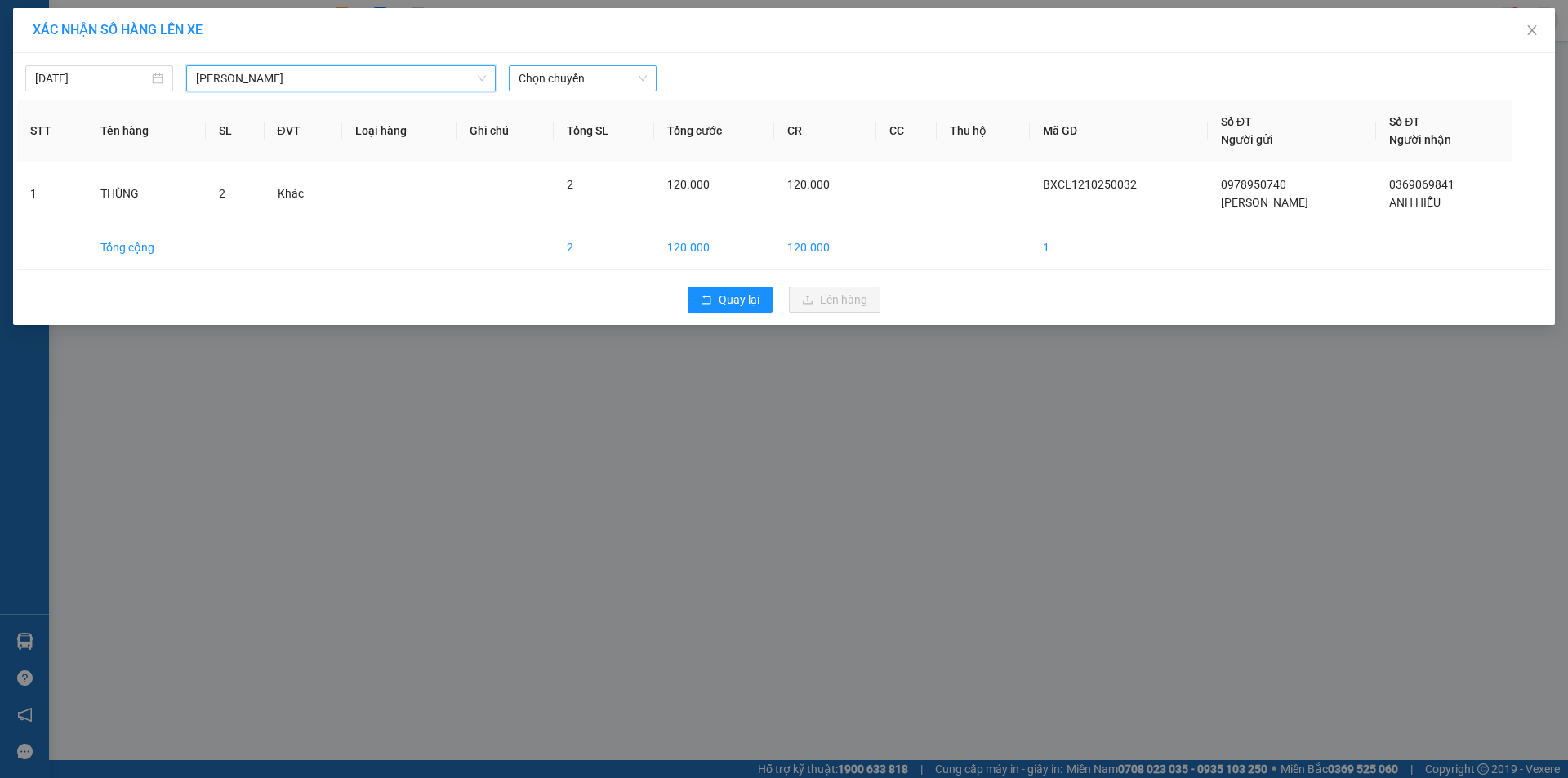
click at [565, 79] on span "Chọn chuyến" at bounding box center [583, 78] width 128 height 25
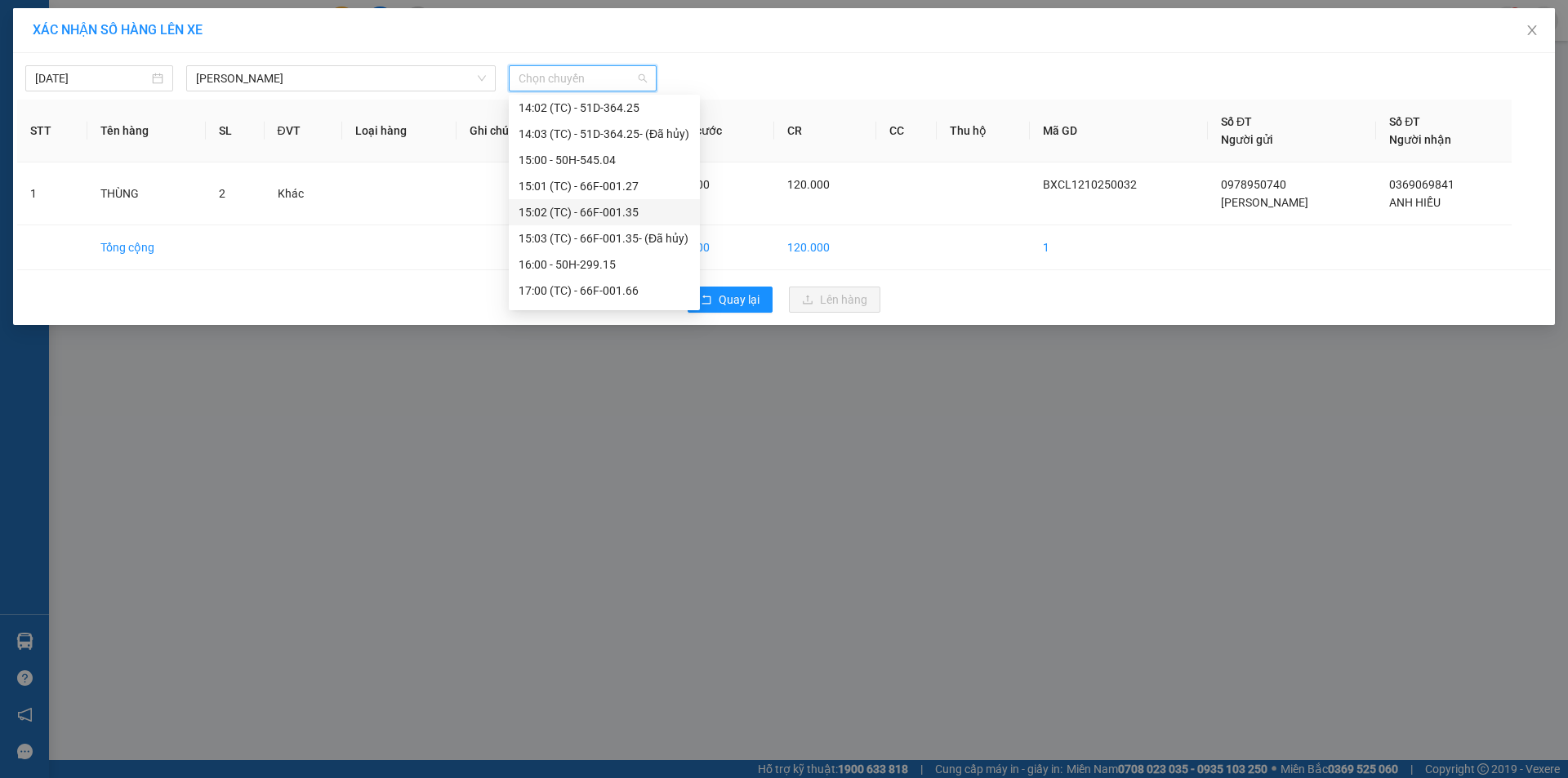
scroll to position [736, 0]
click at [588, 234] on div "16:00 - 50H-299.15" at bounding box center [605, 239] width 172 height 18
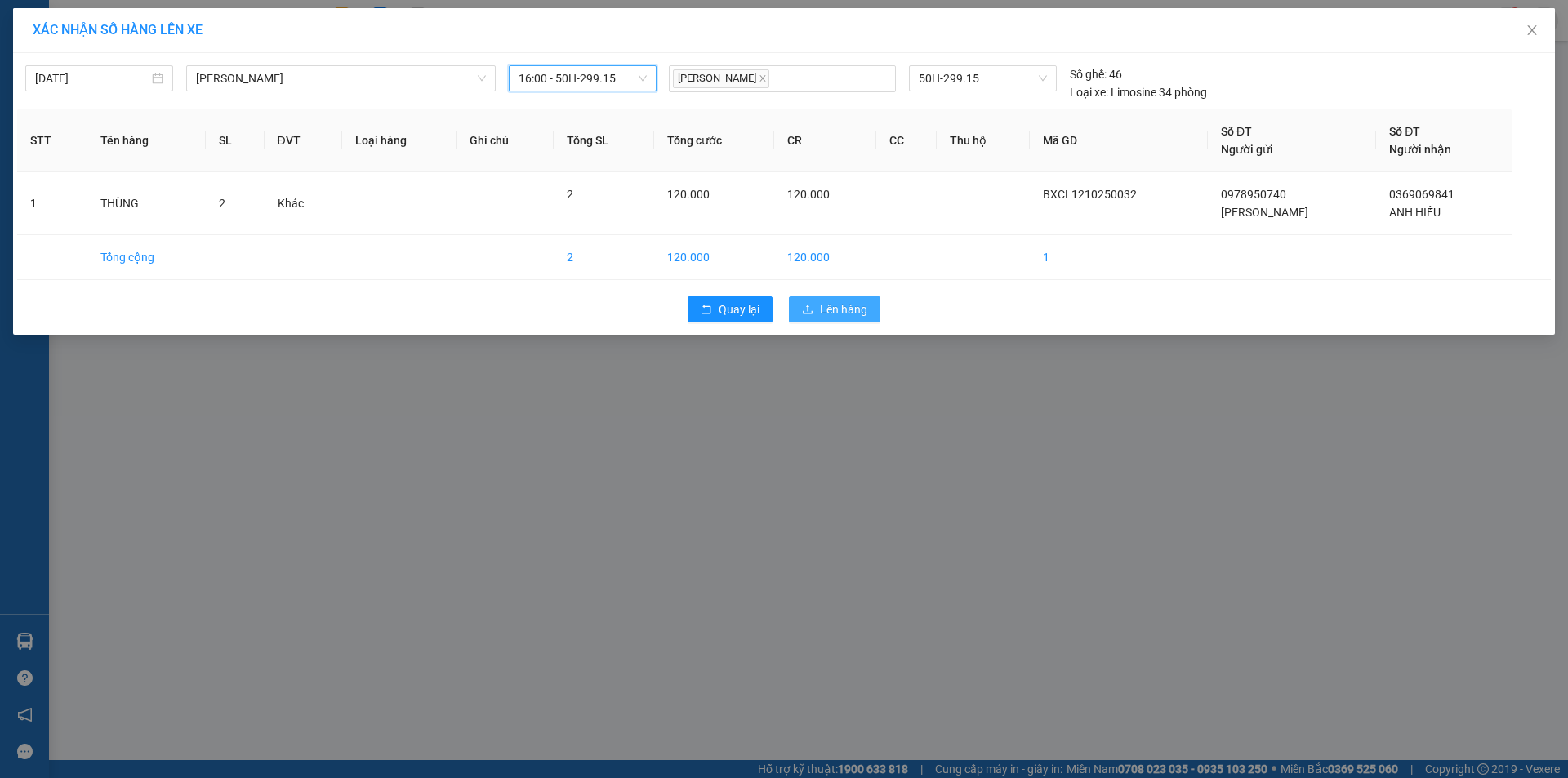
click at [827, 315] on span "Lên hàng" at bounding box center [844, 310] width 47 height 18
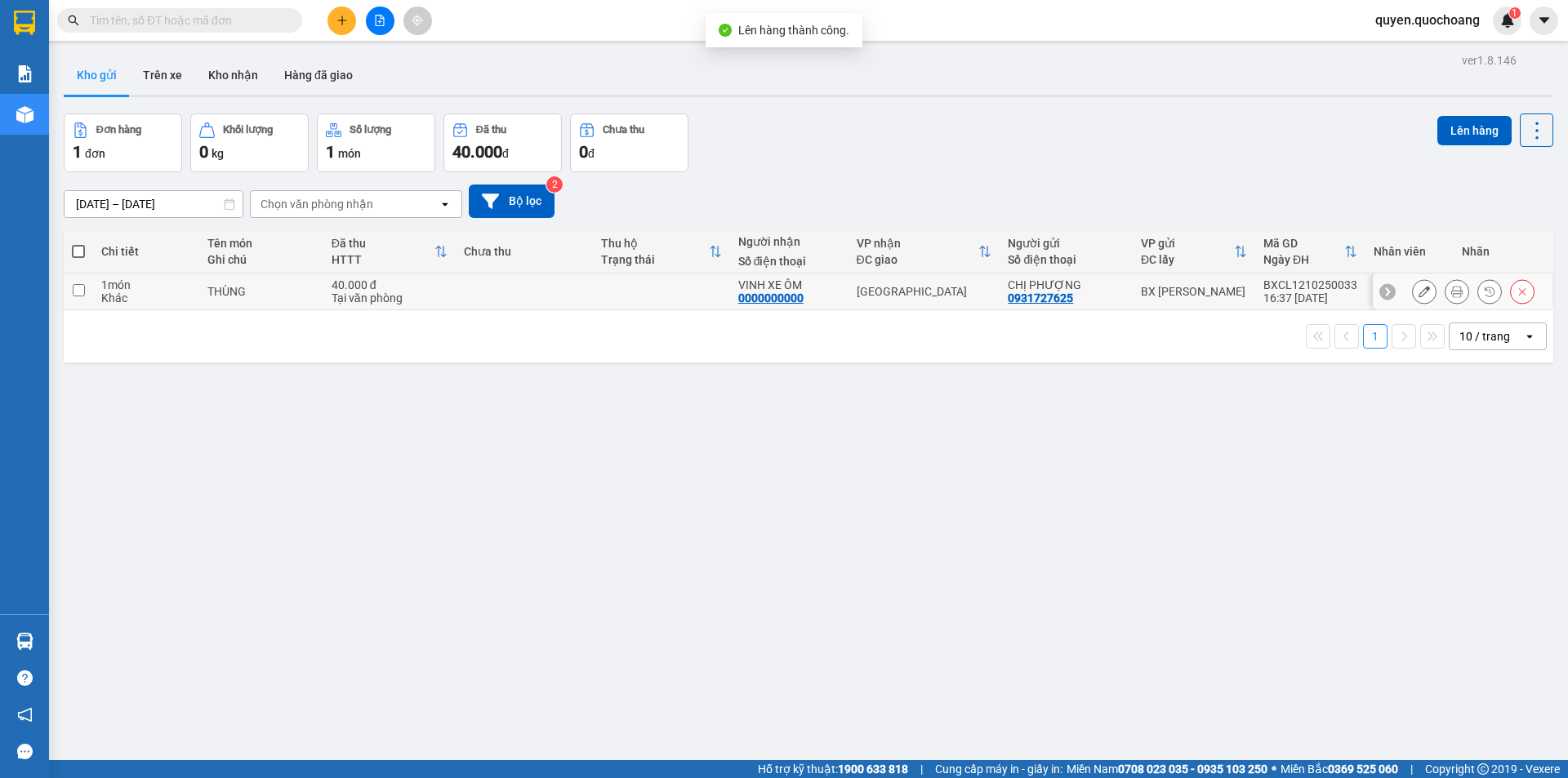
click at [913, 290] on div "[GEOGRAPHIC_DATA]" at bounding box center [925, 291] width 136 height 13
checkbox input "true"
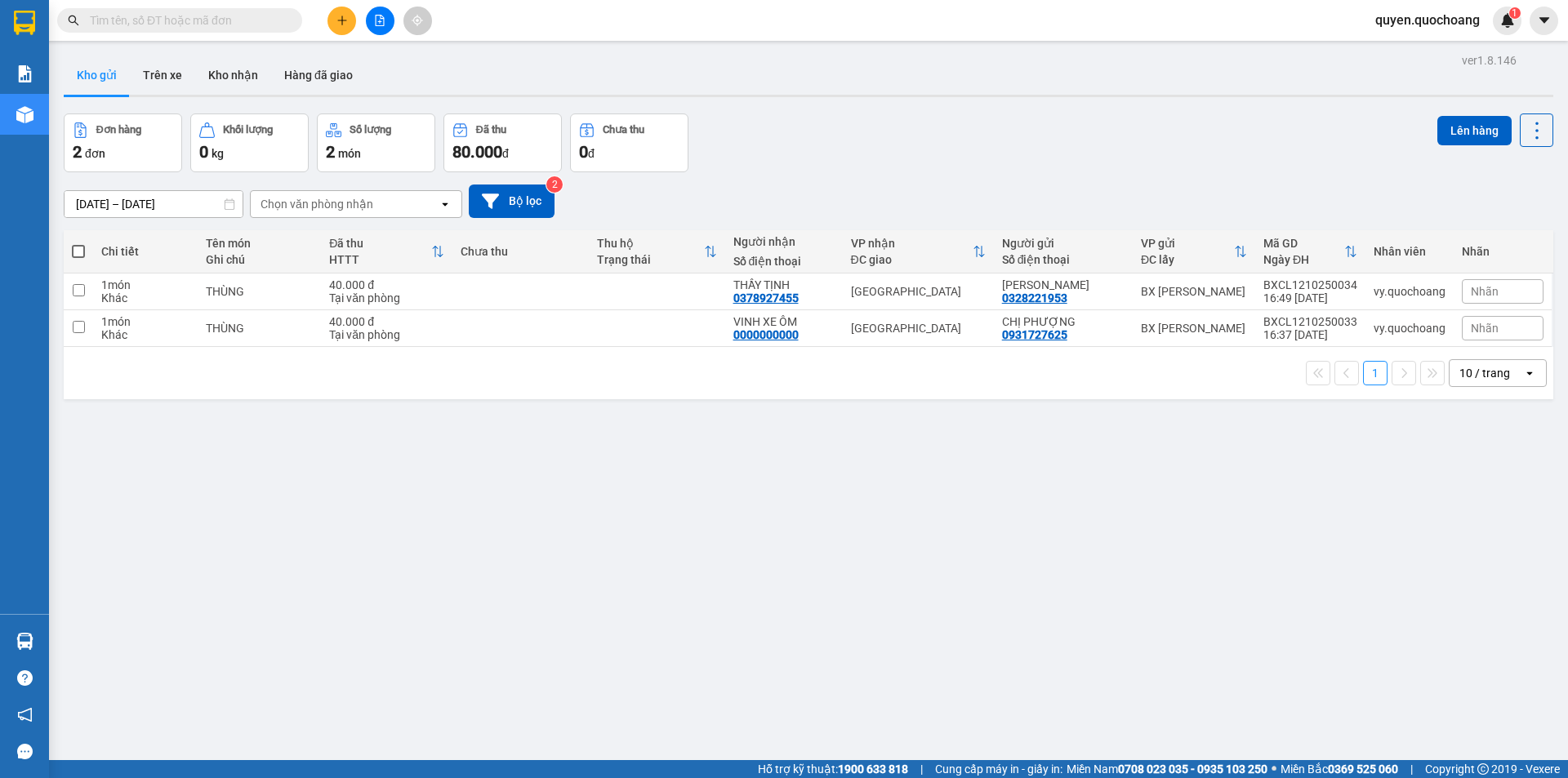
click at [79, 248] on span at bounding box center [78, 251] width 13 height 13
click at [79, 244] on input "checkbox" at bounding box center [79, 244] width 0 height 0
checkbox input "true"
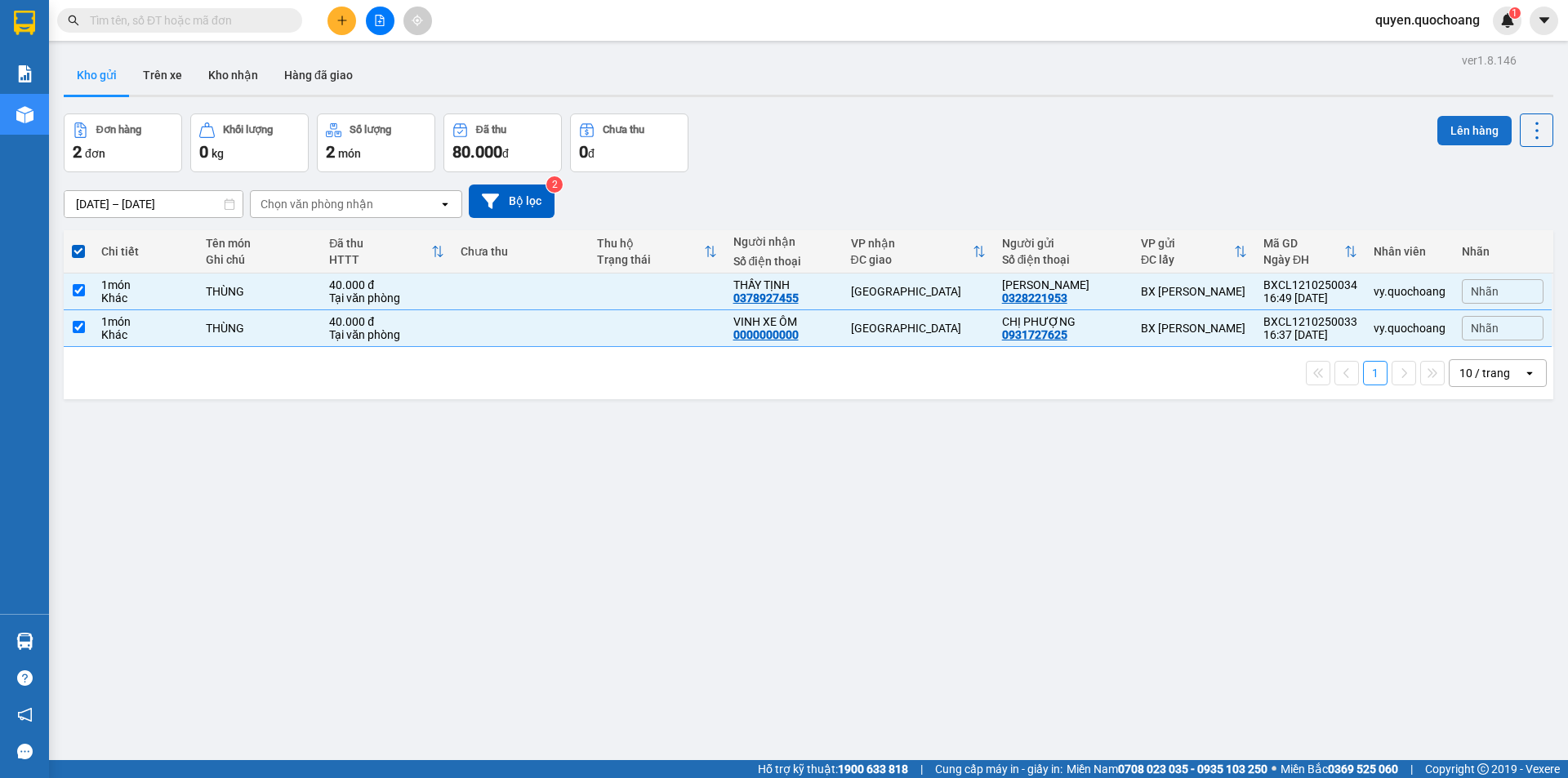
click at [1460, 132] on button "Lên hàng" at bounding box center [1474, 131] width 74 height 30
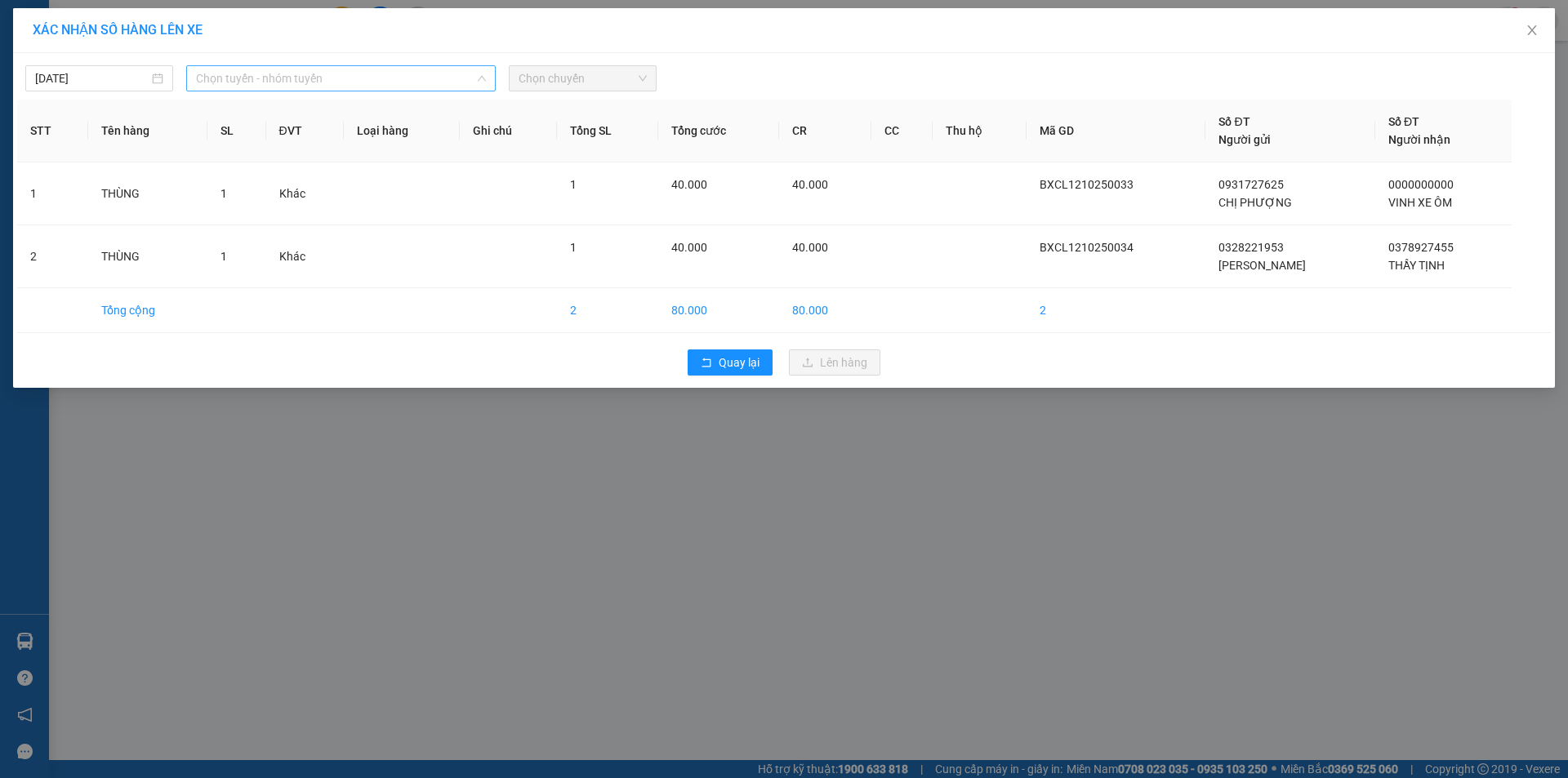
click at [413, 74] on span "Chọn tuyến - nhóm tuyến" at bounding box center [341, 78] width 290 height 25
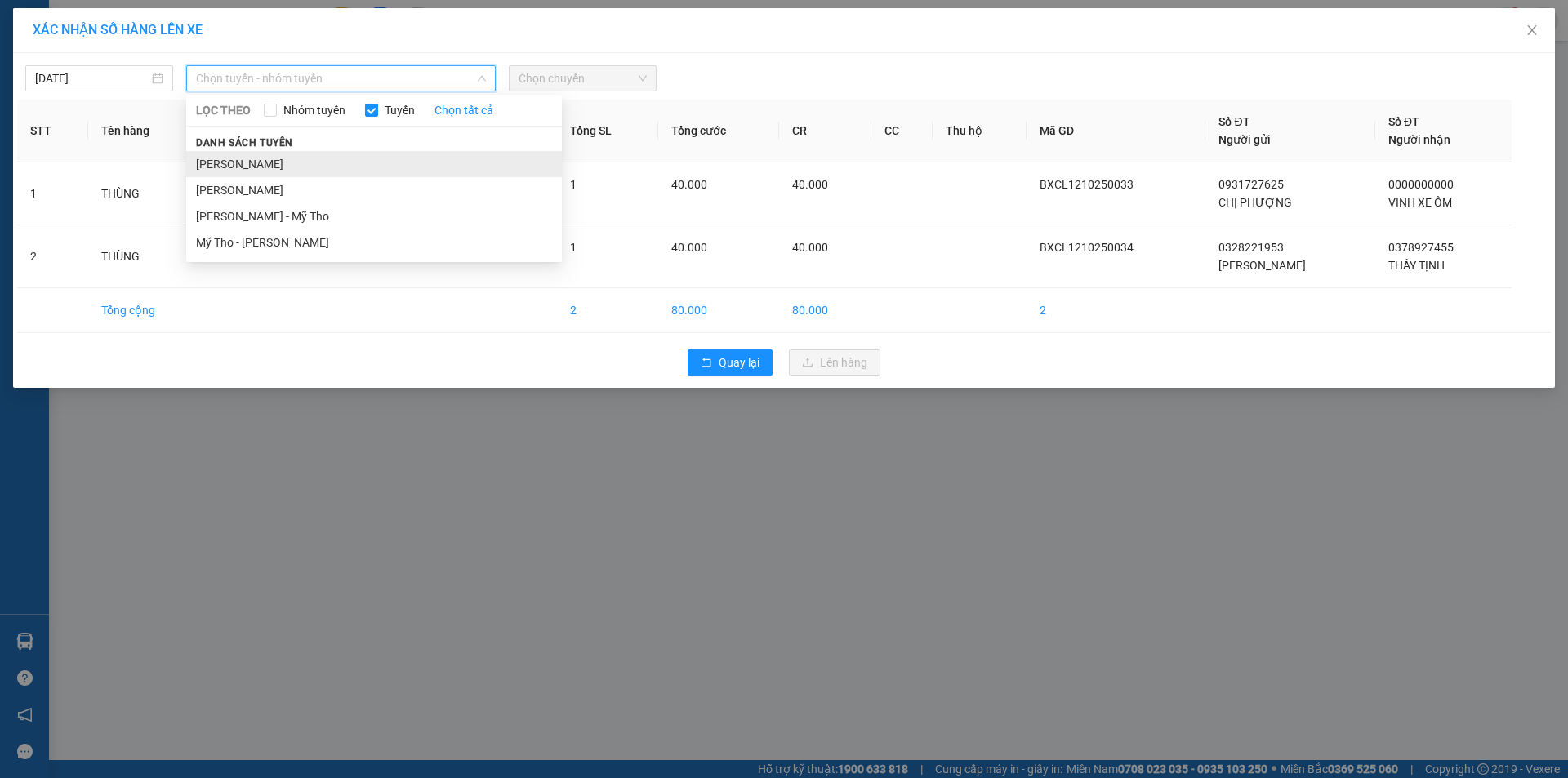
click at [429, 156] on li "[PERSON_NAME]" at bounding box center [374, 164] width 376 height 27
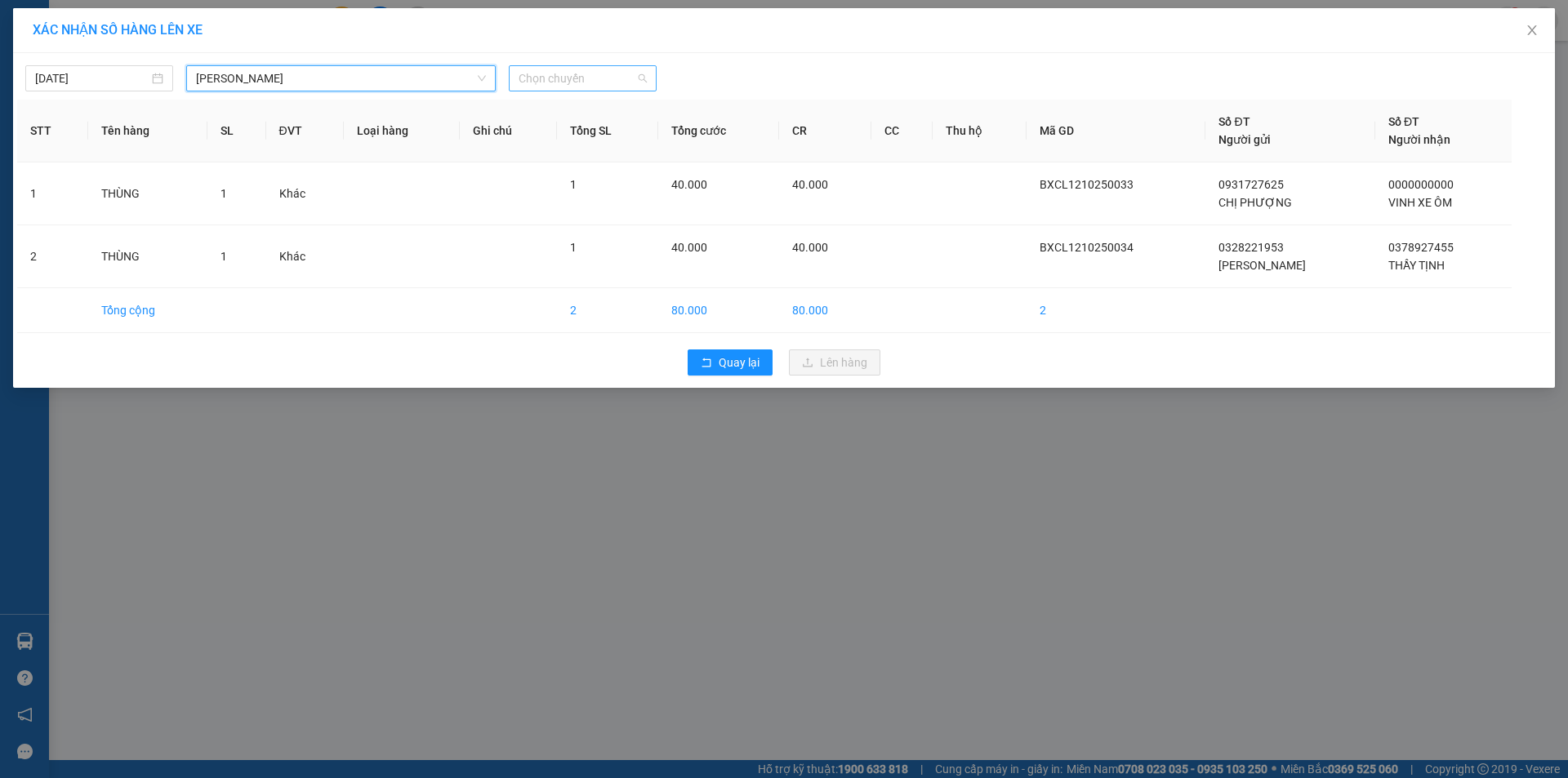
click at [585, 85] on span "Chọn chuyến" at bounding box center [583, 78] width 128 height 25
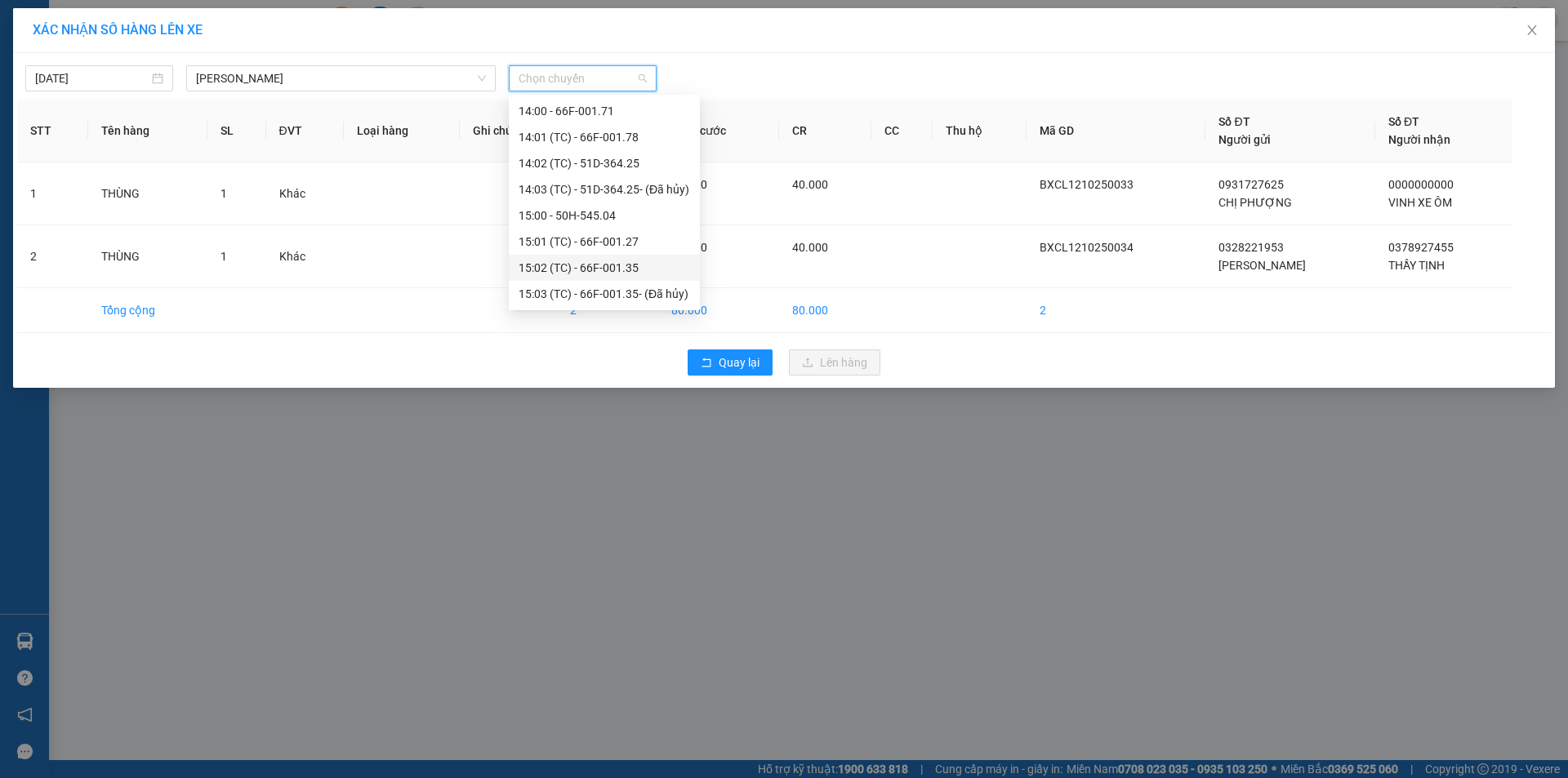
scroll to position [816, 0]
click at [593, 182] on div "17:00 (TC) - 66F-001.66" at bounding box center [605, 182] width 172 height 18
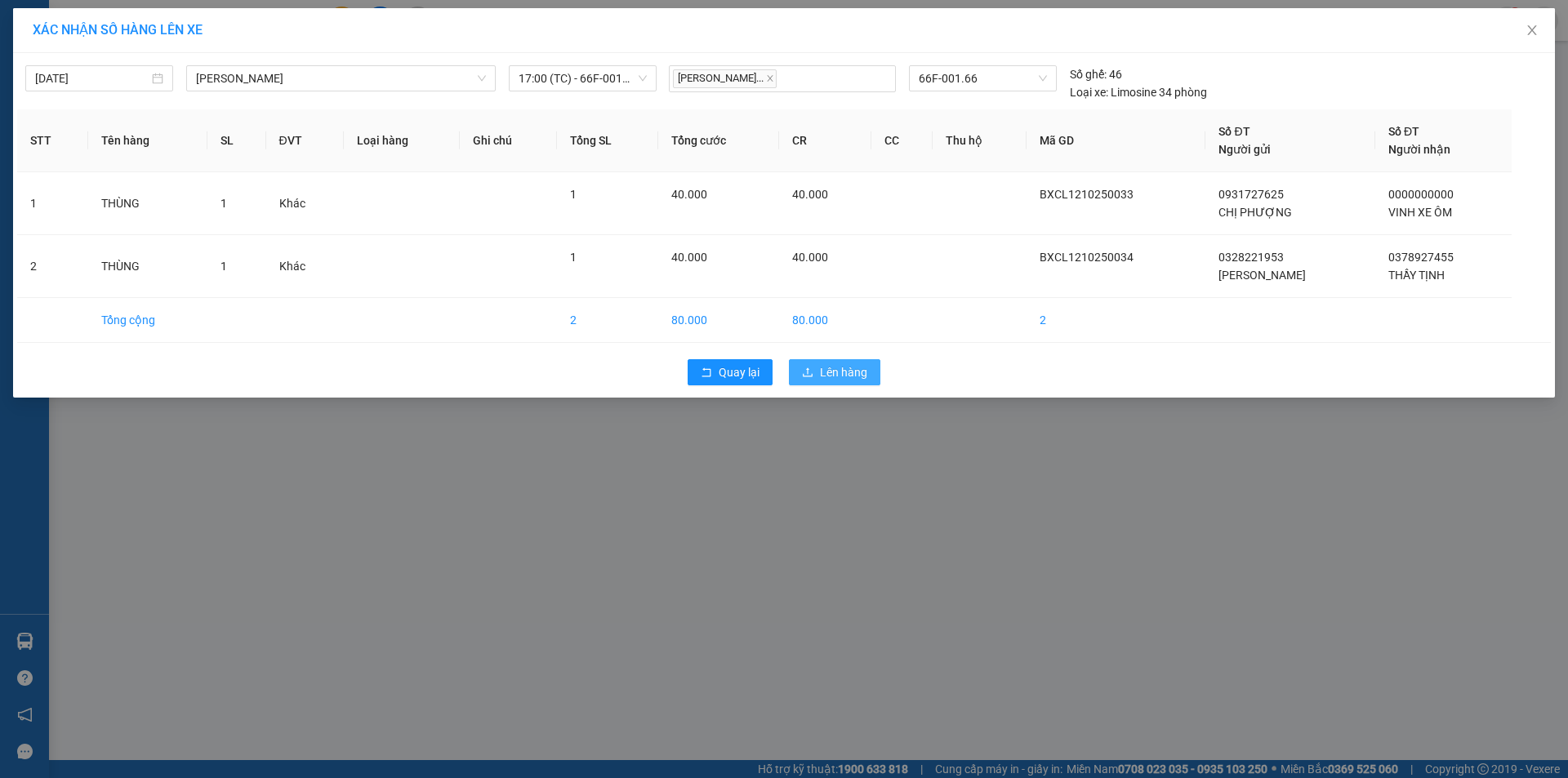
click at [838, 373] on span "Lên hàng" at bounding box center [844, 373] width 47 height 18
